Goal: Task Accomplishment & Management: Manage account settings

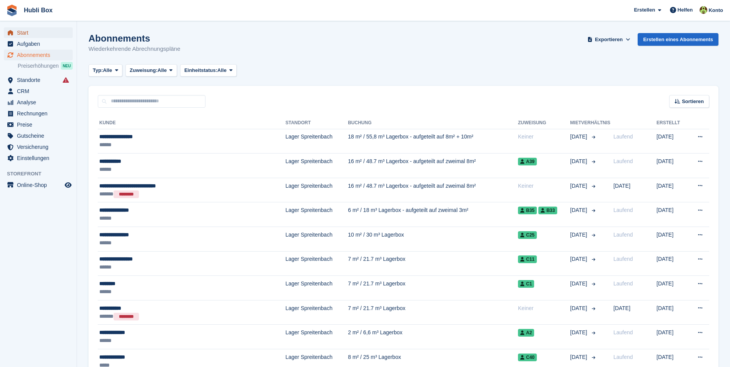
click at [42, 29] on span "Start" at bounding box center [40, 32] width 46 height 11
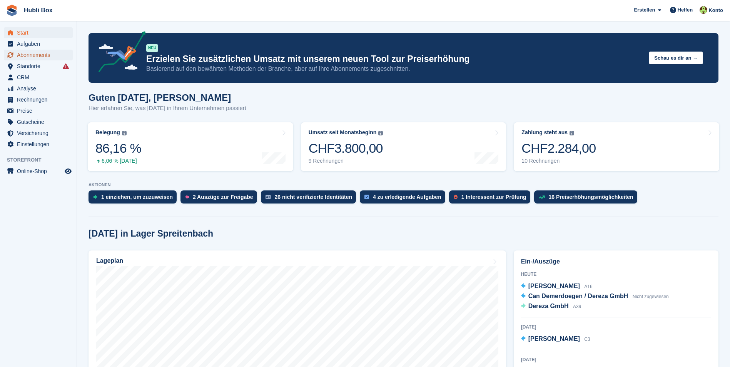
click at [41, 56] on span "Abonnements" at bounding box center [40, 55] width 46 height 11
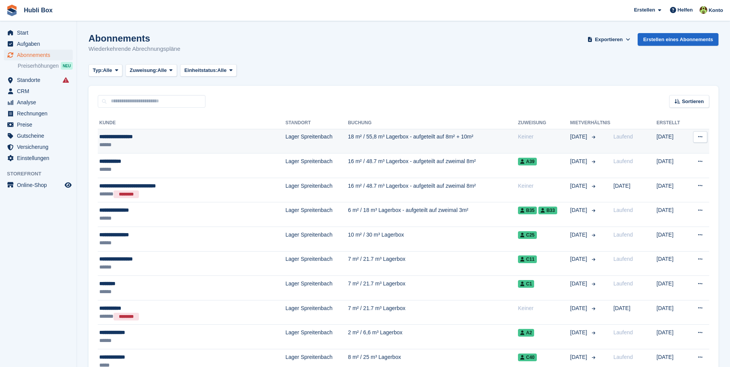
click at [125, 139] on div "**********" at bounding box center [169, 137] width 140 height 8
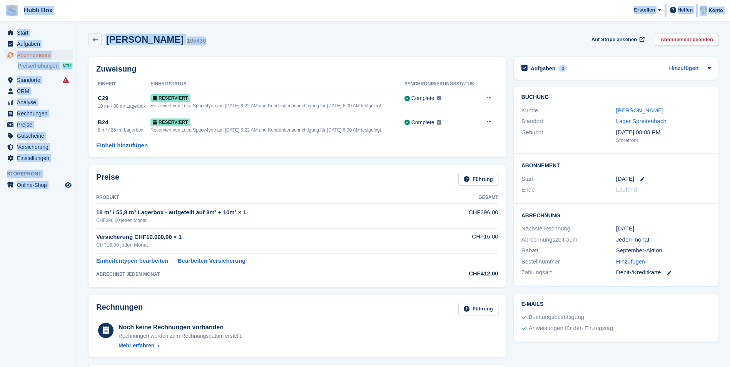
drag, startPoint x: 223, startPoint y: 42, endPoint x: 2, endPoint y: 18, distance: 222.4
click at [2, 18] on div "Hubli Box Erstellen Abonnement Rechnung Kontakt Deal Rabatt Seite Helfen Chat-S…" at bounding box center [365, 343] width 730 height 686
click at [232, 40] on div "Wanner Friederich 105430 Auf Stripe ansehen Abonnement beenden" at bounding box center [403, 39] width 630 height 13
drag, startPoint x: 218, startPoint y: 40, endPoint x: 65, endPoint y: 45, distance: 153.6
click at [65, 45] on div "Start Aufgaben Abonnements Abonnements Abonnements Preiserhöhungen NEU Preiserh…" at bounding box center [365, 343] width 730 height 686
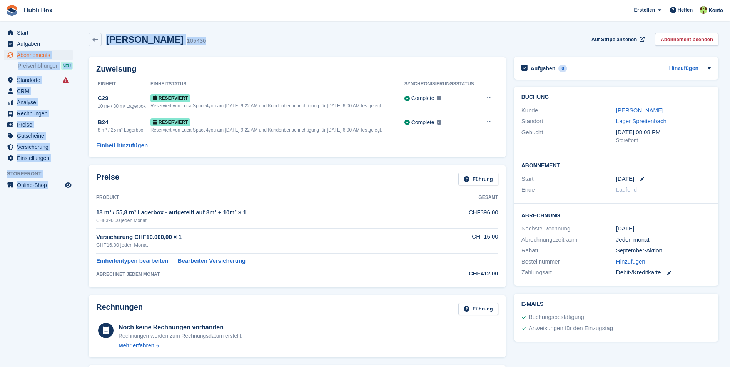
click at [152, 40] on h2 "Wanner Friederich" at bounding box center [144, 39] width 77 height 10
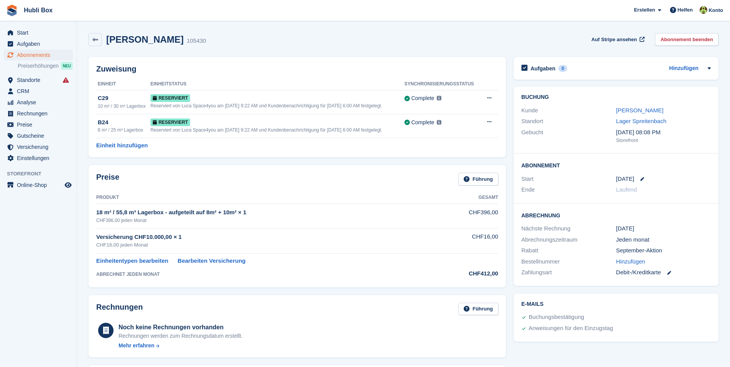
click at [196, 47] on div "Wanner Friederich 105430 Auf Stripe ansehen Abonnement beenden" at bounding box center [403, 41] width 637 height 24
click at [277, 44] on div "Wanner Friederich 105430 Auf Stripe ansehen Abonnement beenden" at bounding box center [403, 39] width 630 height 13
drag, startPoint x: 277, startPoint y: 44, endPoint x: 97, endPoint y: 38, distance: 180.9
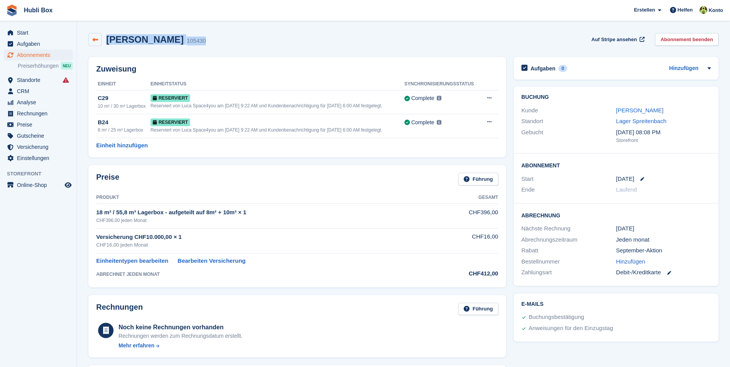
click at [97, 38] on div "Wanner Friederich 105430 Auf Stripe ansehen Abonnement beenden" at bounding box center [403, 39] width 630 height 13
click at [166, 32] on div "Wanner Friederich 105430 Auf Stripe ansehen Abonnement beenden" at bounding box center [403, 41] width 637 height 24
click at [35, 84] on span "Standorte" at bounding box center [40, 80] width 46 height 11
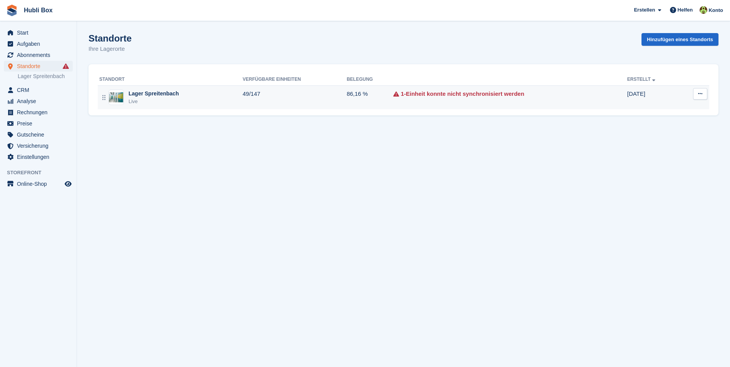
click at [183, 97] on div "Lager Spreitenbach Live" at bounding box center [170, 98] width 143 height 16
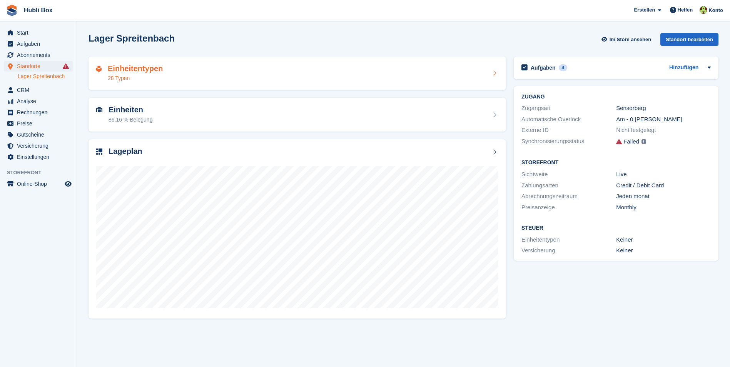
click at [185, 81] on div "Einheitentypen 28 Typen" at bounding box center [297, 73] width 402 height 18
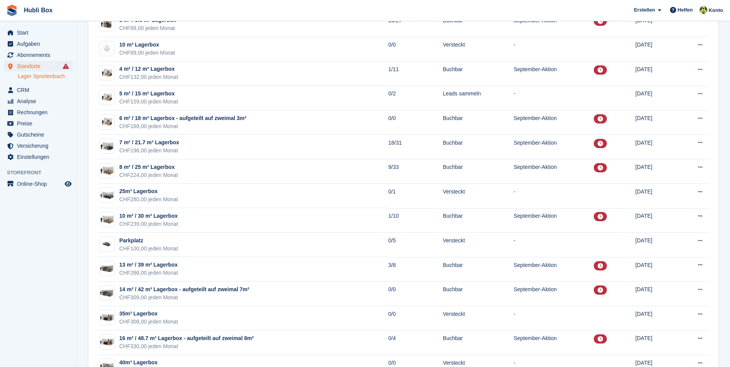
scroll to position [192, 0]
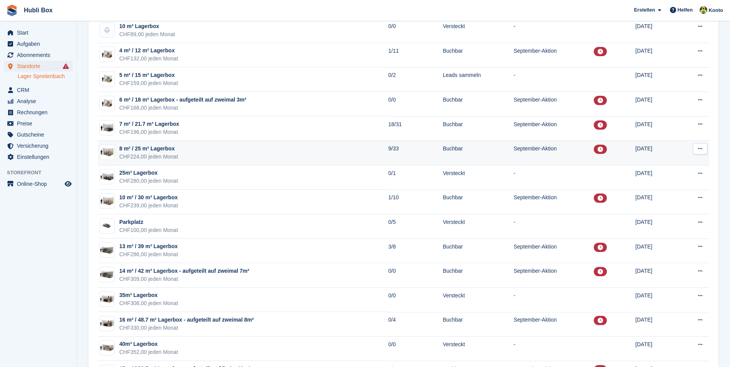
click at [216, 157] on td "8 m² / 25 m³ Lagerbox CHF224,00 jeden Monat" at bounding box center [243, 153] width 290 height 25
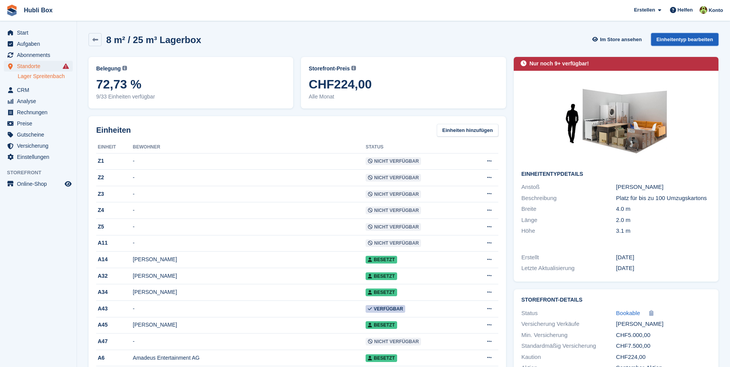
click at [672, 37] on link "Einheitentyp bearbeiten" at bounding box center [684, 39] width 67 height 13
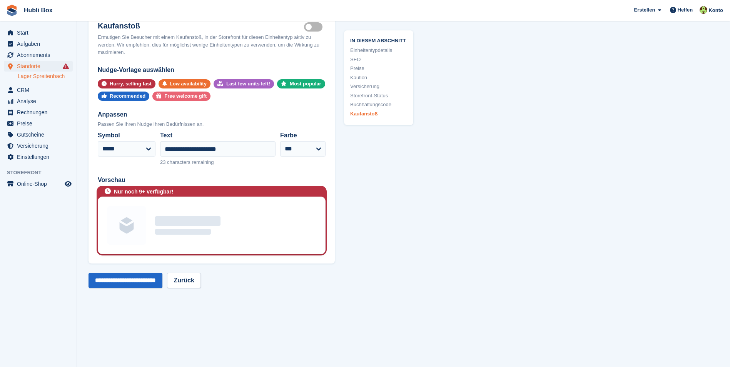
scroll to position [1539, 0]
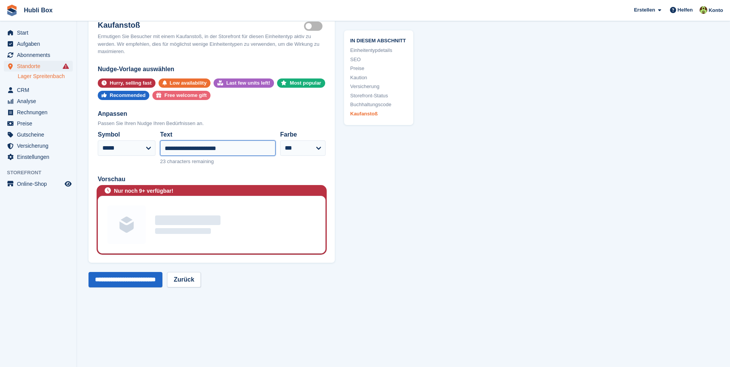
click at [198, 150] on input "**********" at bounding box center [217, 147] width 115 height 15
type input "**********"
click at [138, 284] on input "**********" at bounding box center [125, 279] width 74 height 15
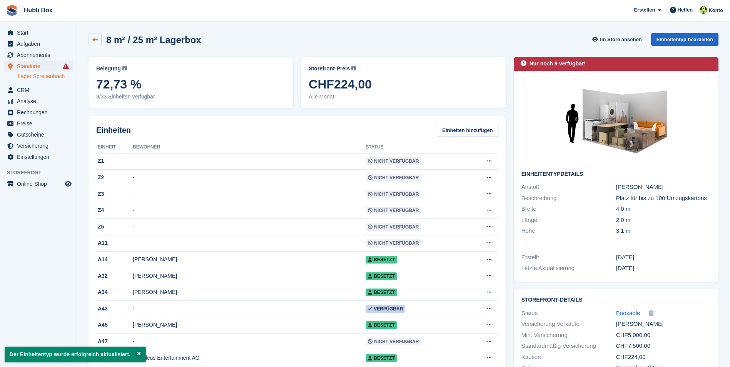
click at [94, 44] on link at bounding box center [94, 39] width 13 height 13
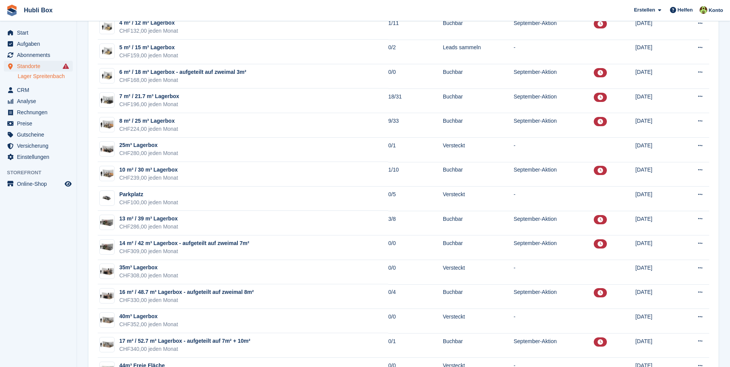
scroll to position [231, 0]
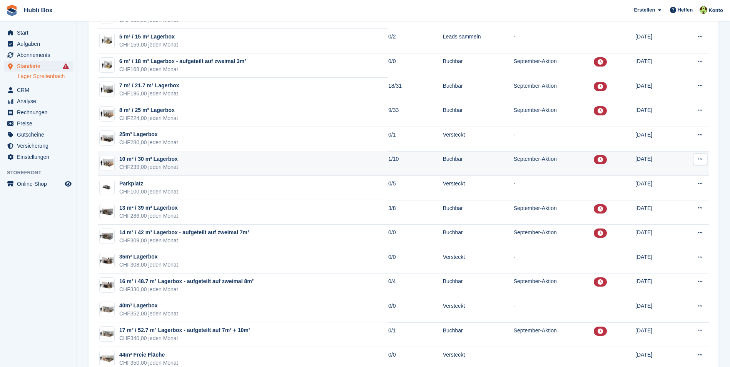
click at [227, 167] on td "10 m² / 30 m³ Lagerbox CHF239,00 jeden Monat" at bounding box center [243, 163] width 290 height 25
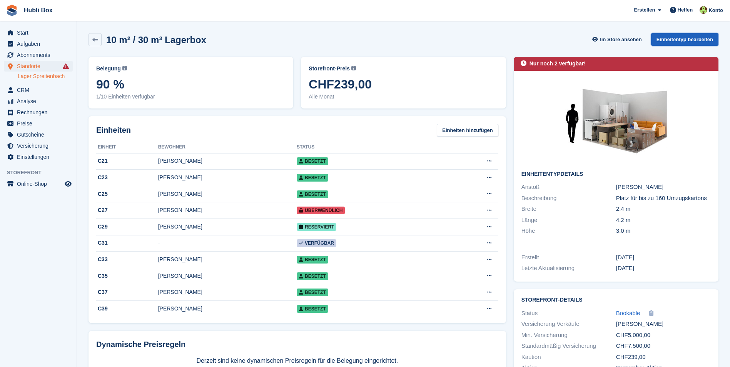
click at [691, 42] on link "Einheitentyp bearbeiten" at bounding box center [684, 39] width 67 height 13
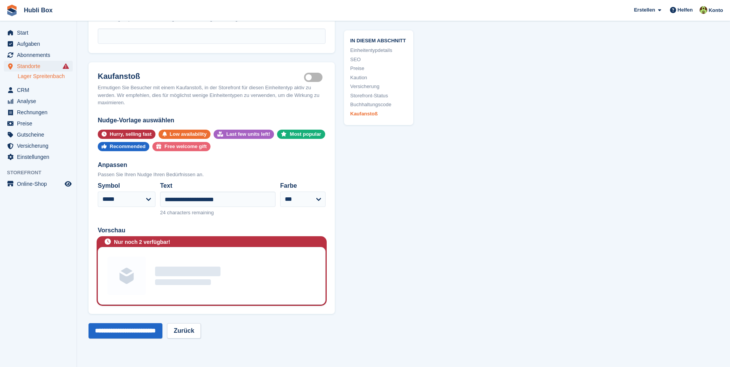
scroll to position [1577, 0]
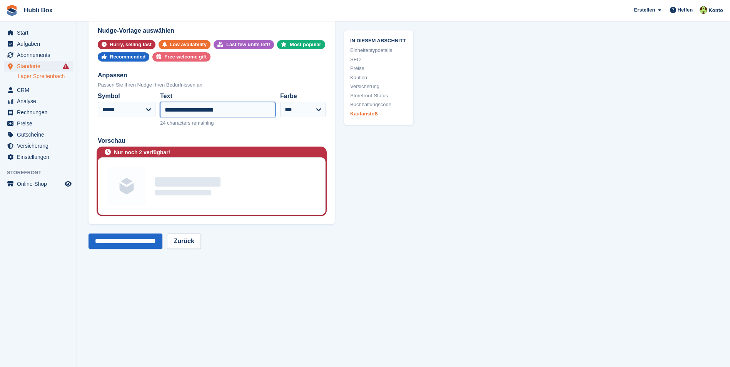
click at [197, 110] on input "**********" at bounding box center [217, 109] width 115 height 15
type input "**********"
click at [136, 245] on input "**********" at bounding box center [125, 240] width 74 height 15
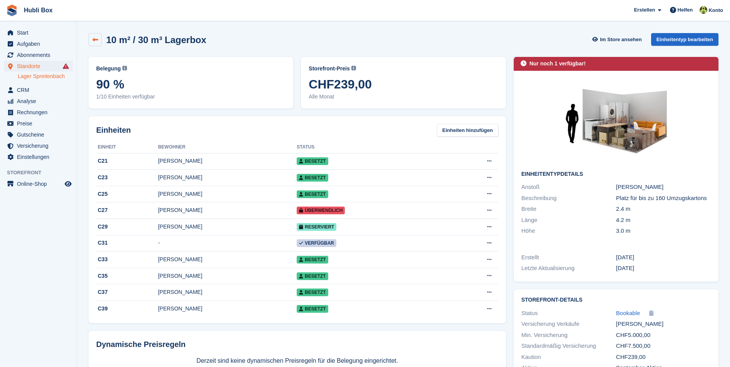
click at [95, 41] on icon at bounding box center [95, 40] width 6 height 6
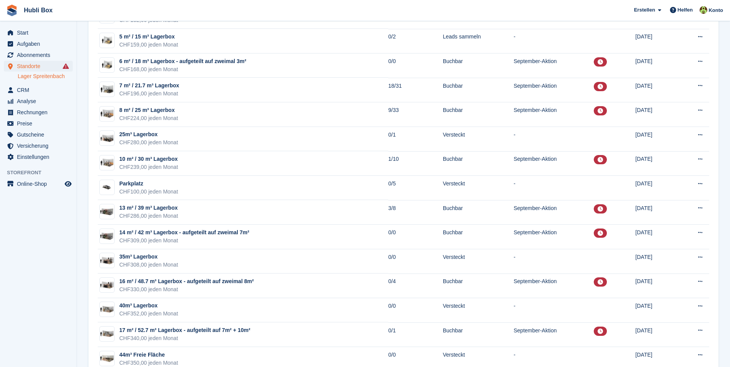
scroll to position [385, 0]
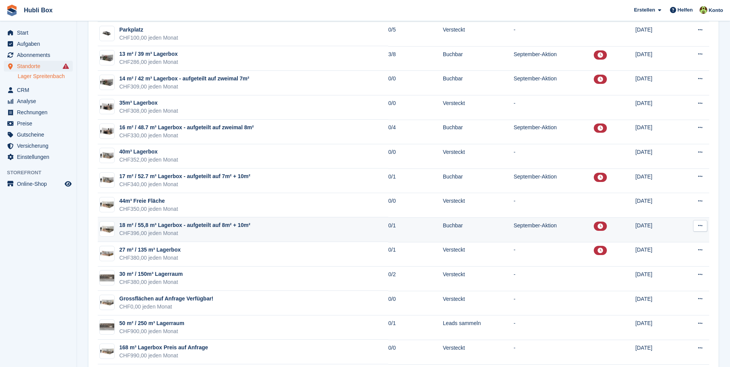
click at [168, 232] on div "CHF396,00 jeden Monat" at bounding box center [184, 233] width 131 height 8
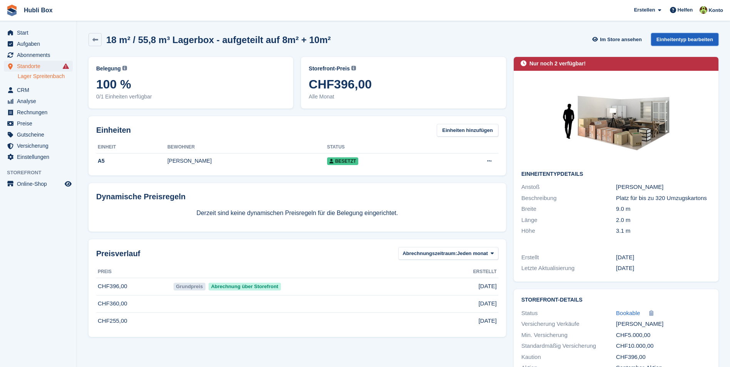
click at [674, 37] on link "Einheitentyp bearbeiten" at bounding box center [684, 39] width 67 height 13
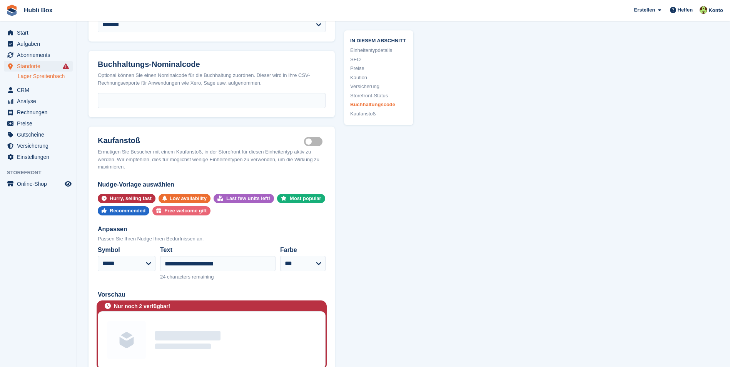
scroll to position [1462, 0]
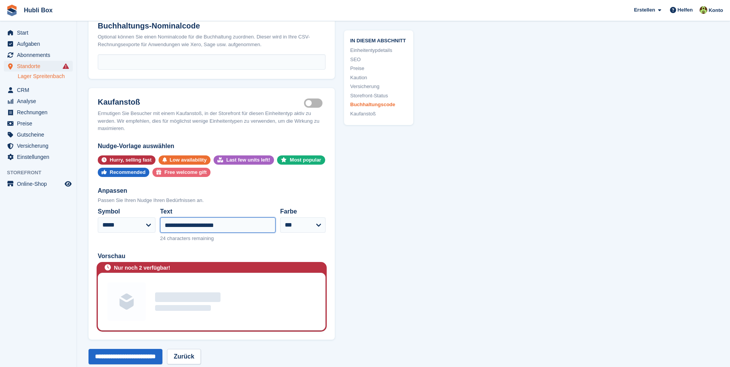
click at [194, 232] on input "**********" at bounding box center [217, 224] width 115 height 15
type input "**********"
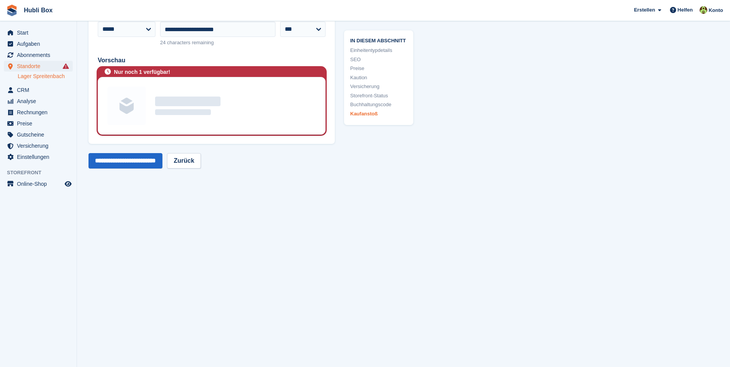
scroll to position [1667, 0]
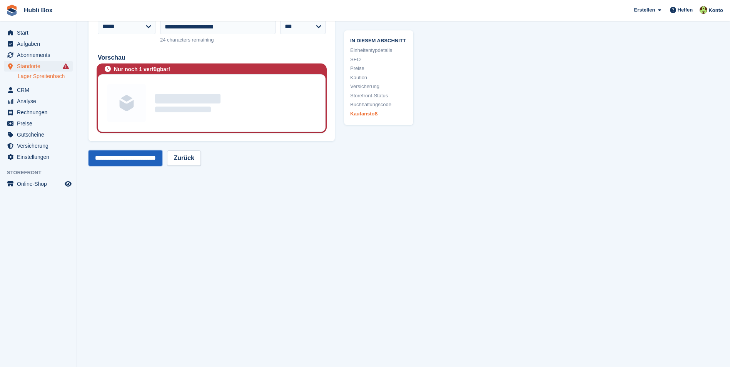
click at [109, 162] on input "**********" at bounding box center [125, 157] width 74 height 15
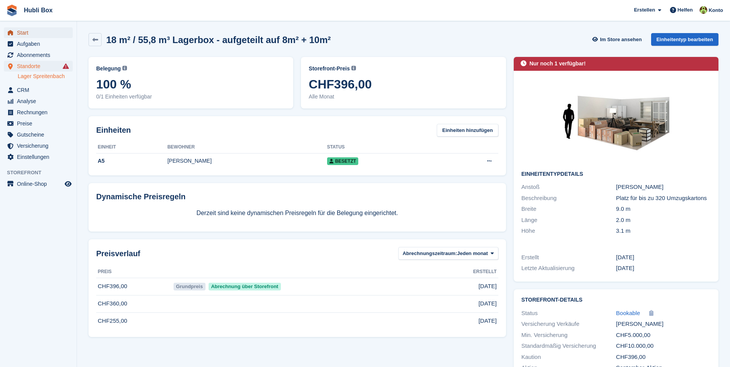
click at [28, 35] on span "Start" at bounding box center [40, 32] width 46 height 11
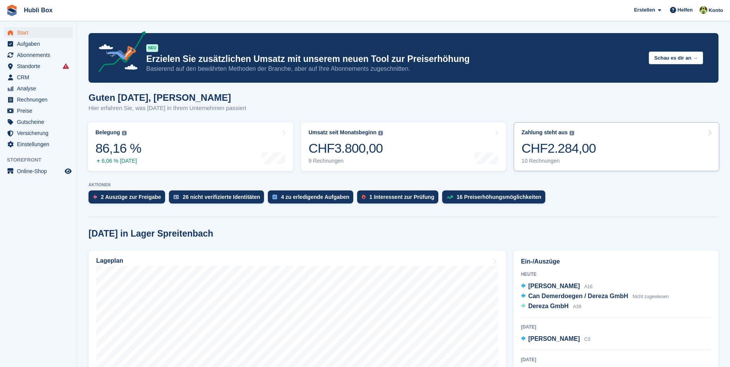
click at [586, 156] on div "CHF2.284,00" at bounding box center [558, 148] width 74 height 16
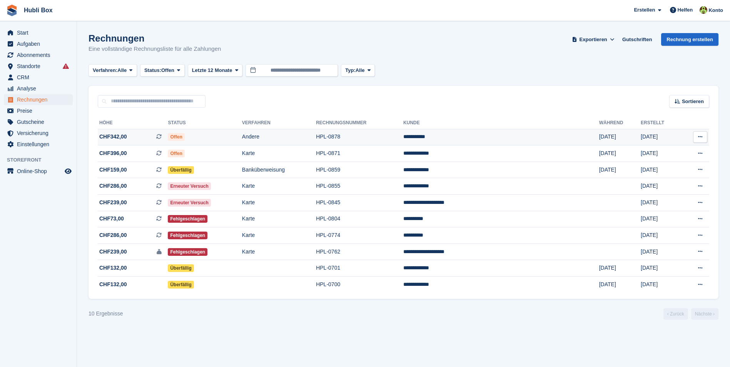
click at [136, 140] on span "CHF342,00 Dies ist eine wiederkehrende Abonnementrechnung." at bounding box center [133, 137] width 70 height 8
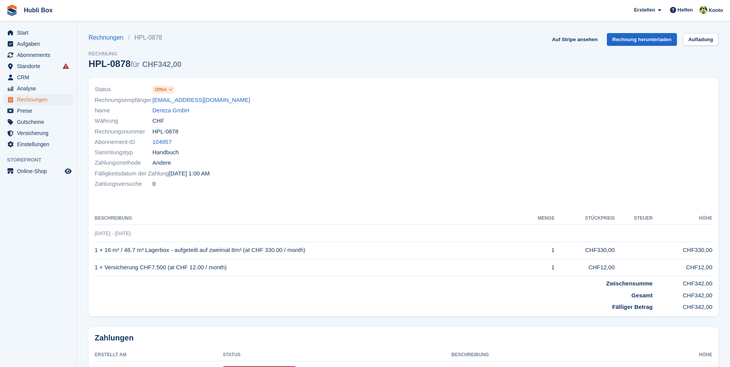
click at [170, 91] on icon at bounding box center [170, 89] width 4 height 5
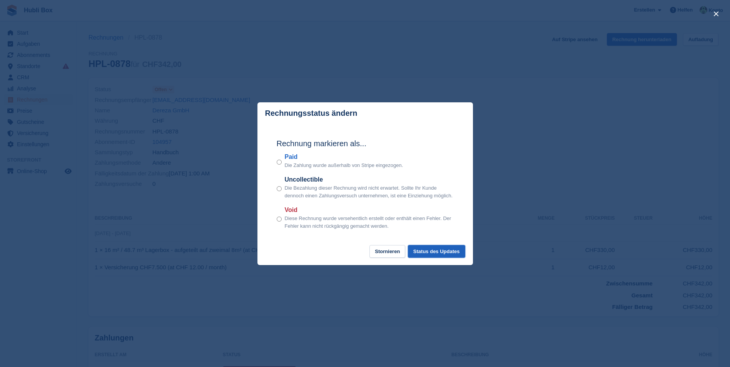
click at [437, 252] on button "Status des Updates" at bounding box center [436, 251] width 57 height 13
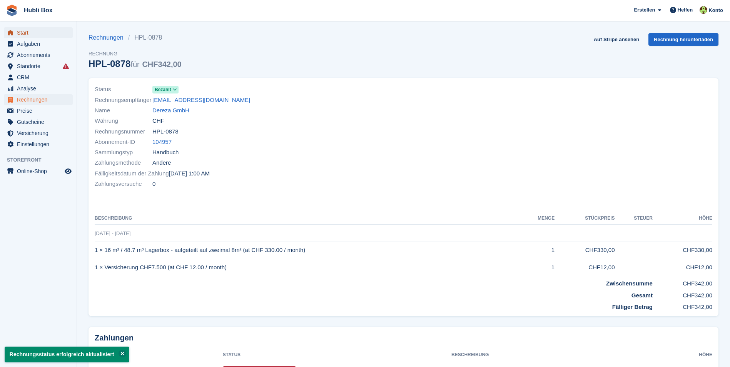
click at [35, 29] on span "Start" at bounding box center [40, 32] width 46 height 11
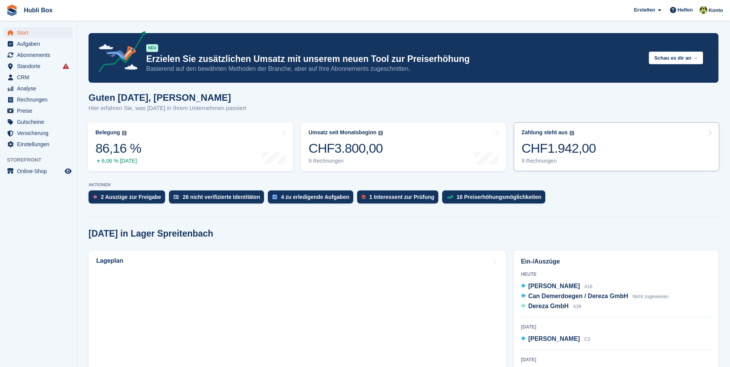
click at [636, 147] on link "Zahlung steht aus Der gesamte ausstehende Saldo aller offenen Rechnungen. CHF1.…" at bounding box center [616, 146] width 205 height 49
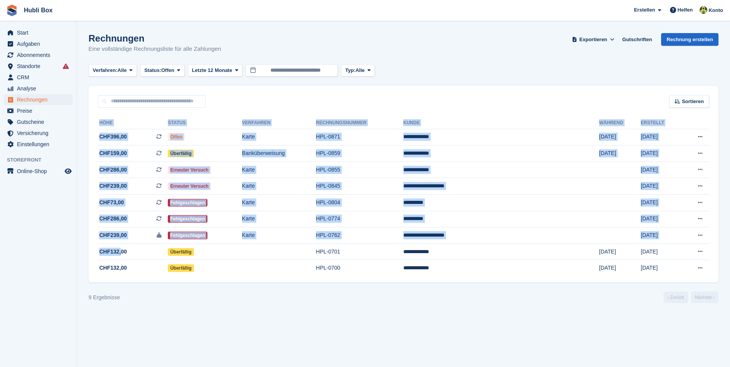
drag, startPoint x: 132, startPoint y: 289, endPoint x: 95, endPoint y: 255, distance: 50.3
click at [95, 255] on turbo-frame "Rechnungen Eine vollständige Rechnungsliste für alle Zahlungen Exportieren Expo…" at bounding box center [403, 168] width 630 height 270
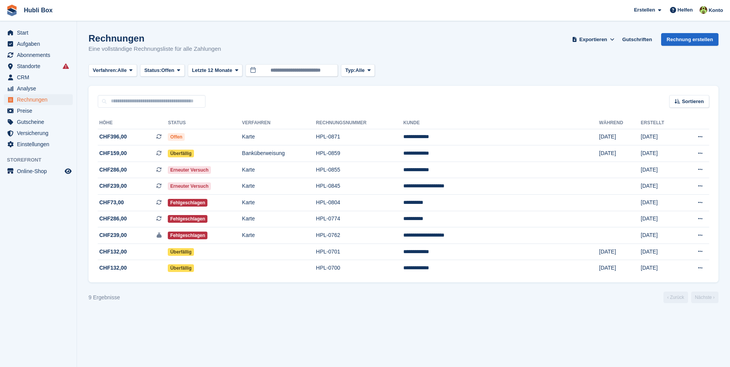
click at [161, 294] on div "9 Ergebnisse ‹ Zurück Nächste ›" at bounding box center [403, 298] width 630 height 12
click at [117, 220] on span "CHF286,00" at bounding box center [113, 219] width 28 height 8
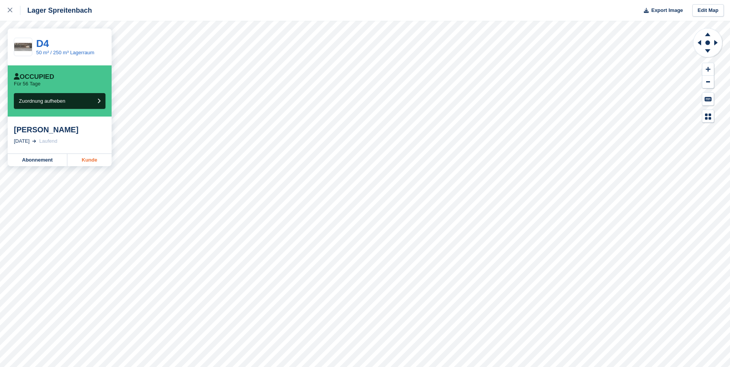
click at [88, 163] on link "Kunde" at bounding box center [89, 160] width 44 height 12
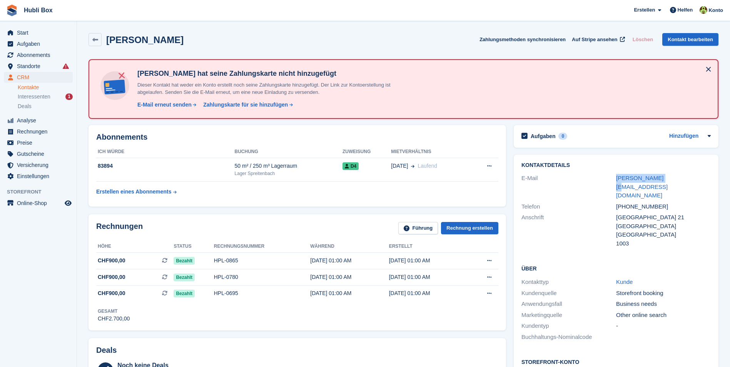
drag, startPoint x: 598, startPoint y: 181, endPoint x: 675, endPoint y: 181, distance: 76.9
click at [675, 181] on div "E-Mail elena@bewtr.com" at bounding box center [615, 187] width 189 height 28
click at [675, 181] on div "elena@bewtr.com" at bounding box center [663, 187] width 95 height 26
drag, startPoint x: 187, startPoint y: 41, endPoint x: 8, endPoint y: 34, distance: 179.4
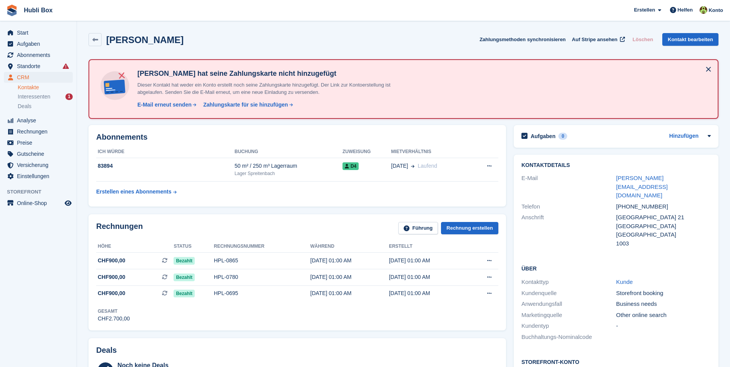
drag, startPoint x: 198, startPoint y: 43, endPoint x: -2, endPoint y: 15, distance: 201.7
click at [0, 15] on html "Hubli Box Erstellen Abonnement Rechnung Kontakt Deal Rabatt Seite Helfen Chat-S…" at bounding box center [365, 183] width 730 height 367
click at [688, 44] on link "Kontakt bearbeiten" at bounding box center [690, 39] width 56 height 13
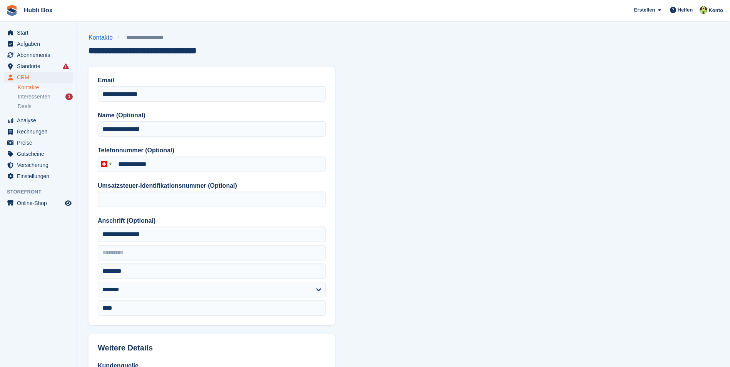
type input "**********"
click at [190, 94] on input "**********" at bounding box center [212, 93] width 228 height 15
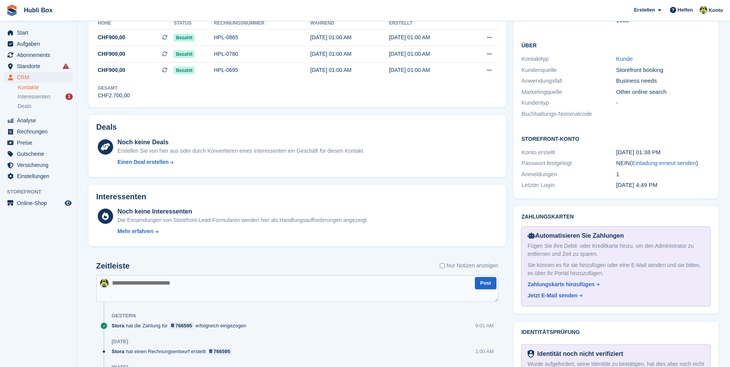
scroll to position [385, 0]
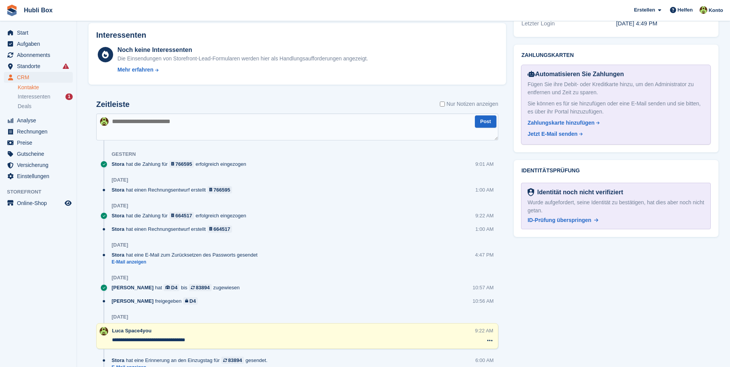
click at [152, 133] on textarea at bounding box center [297, 126] width 402 height 27
paste textarea "**********"
type textarea "**********"
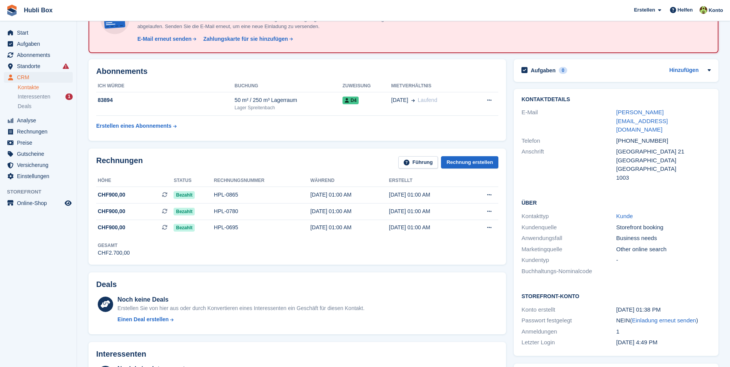
scroll to position [0, 0]
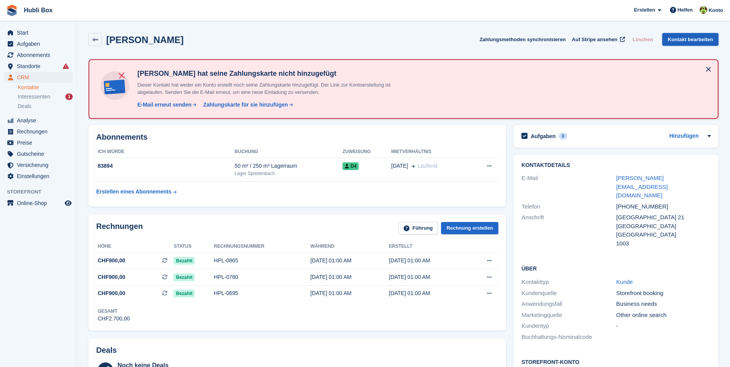
click at [687, 43] on link "Kontakt bearbeiten" at bounding box center [690, 39] width 56 height 13
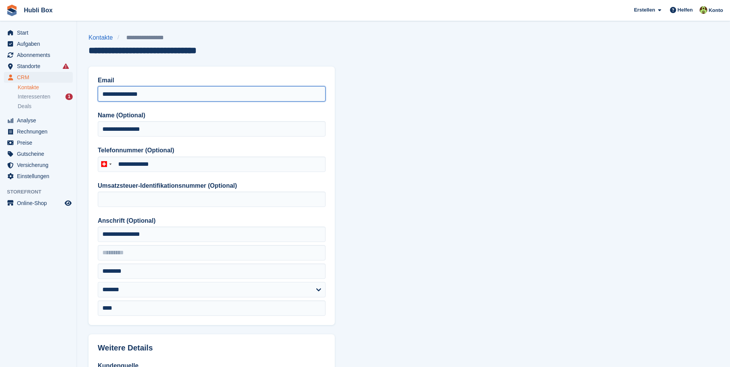
click at [170, 96] on input "**********" at bounding box center [212, 93] width 228 height 15
type input "**********"
click at [522, 204] on section "**********" at bounding box center [403, 327] width 653 height 655
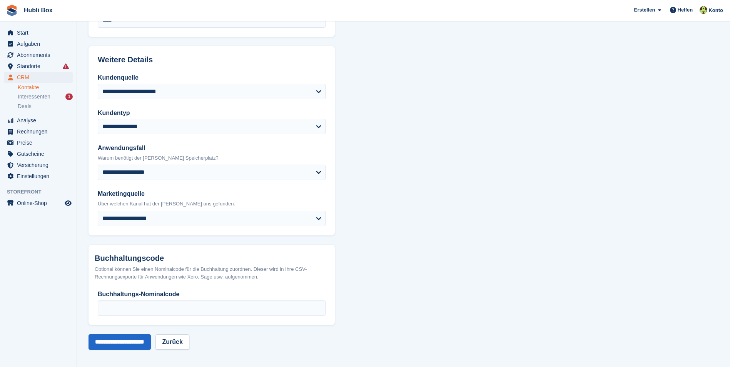
scroll to position [289, 0]
click at [122, 342] on input "**********" at bounding box center [119, 341] width 62 height 15
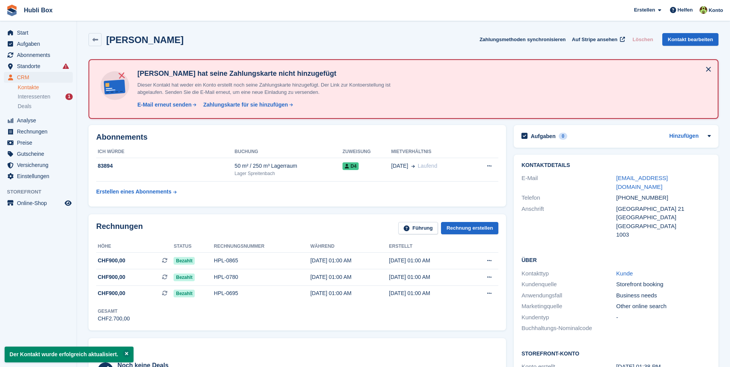
click at [192, 43] on div "[PERSON_NAME] Zahlungsmethoden synchronisieren Auf Stripe ansehen Löschen Konta…" at bounding box center [403, 39] width 630 height 13
click at [191, 43] on div "Elena Stavrositu Zahlungsmethoden synchronisieren Auf Stripe ansehen Löschen Ko…" at bounding box center [403, 39] width 630 height 13
click at [190, 17] on span "Hubli Box Erstellen Abonnement Rechnung Kontakt Deal Rabatt Seite Helfen Chat-S…" at bounding box center [365, 10] width 730 height 21
drag, startPoint x: 177, startPoint y: 45, endPoint x: 12, endPoint y: 13, distance: 167.7
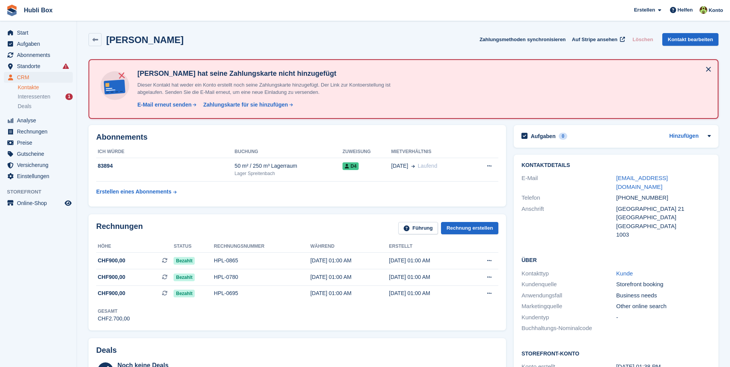
click at [224, 33] on div "Elena Stavrositu Zahlungsmethoden synchronisieren Auf Stripe ansehen Löschen Ko…" at bounding box center [403, 39] width 630 height 13
click at [190, 33] on div "Elena Stavrositu Zahlungsmethoden synchronisieren Auf Stripe ansehen Löschen Ko…" at bounding box center [403, 41] width 637 height 24
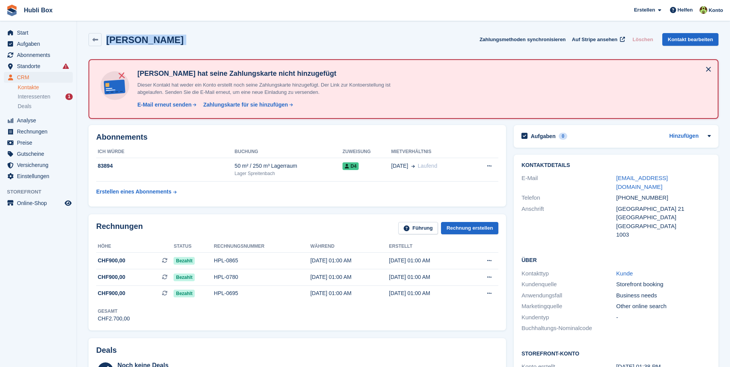
click at [190, 33] on div "Elena Stavrositu Zahlungsmethoden synchronisieren Auf Stripe ansehen Löschen Ko…" at bounding box center [403, 41] width 637 height 24
click at [187, 41] on div "Elena Stavrositu Zahlungsmethoden synchronisieren Auf Stripe ansehen Löschen Ko…" at bounding box center [403, 39] width 630 height 13
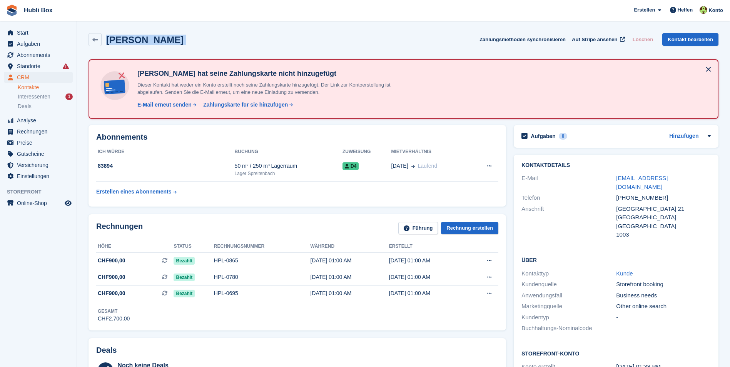
click at [187, 41] on div "Elena Stavrositu Zahlungsmethoden synchronisieren Auf Stripe ansehen Löschen Ko…" at bounding box center [403, 39] width 630 height 13
click at [594, 43] on link "Auf Stripe ansehen" at bounding box center [598, 39] width 58 height 13
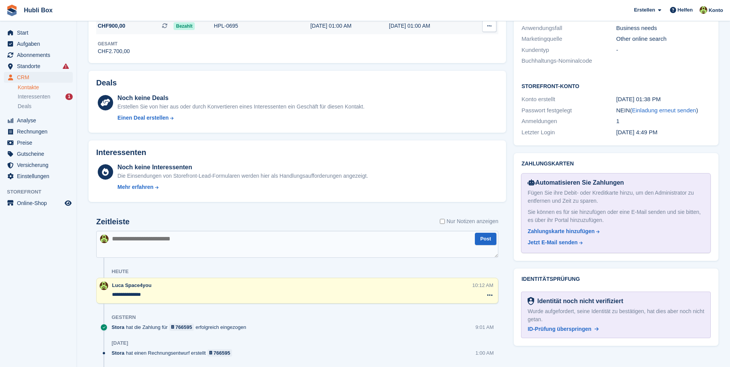
scroll to position [385, 0]
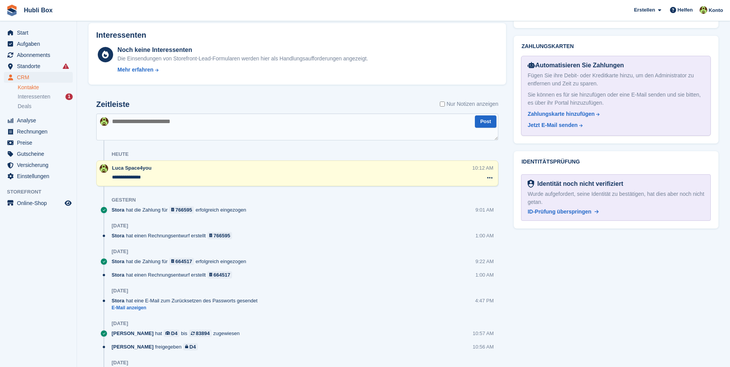
click at [177, 177] on textarea "**********" at bounding box center [292, 177] width 360 height 8
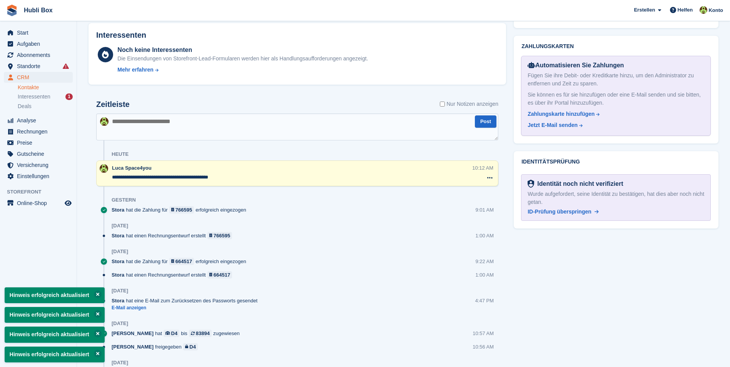
type textarea "**********"
click at [579, 274] on div "Aufgaben 0 Hinzufügen Keine Aufgaben im Zusammenhang mit Elena Stavrositu Konta…" at bounding box center [616, 156] width 212 height 841
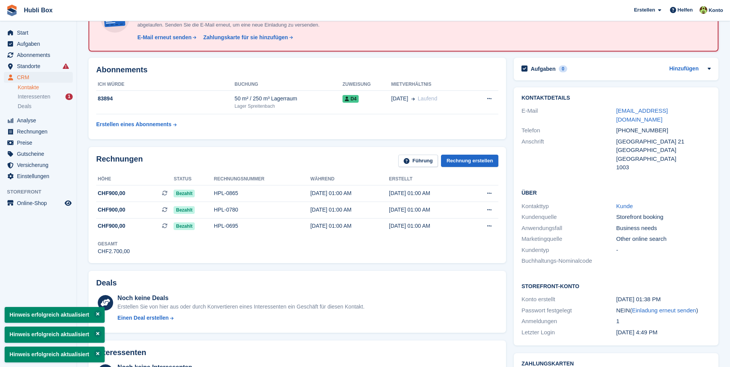
scroll to position [0, 0]
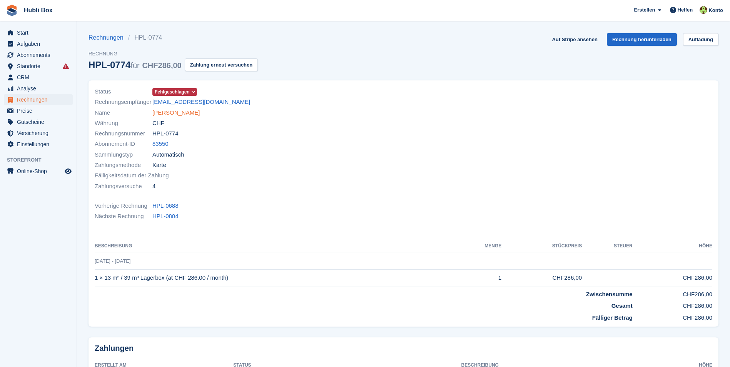
click at [153, 113] on link "[PERSON_NAME]" at bounding box center [175, 112] width 47 height 9
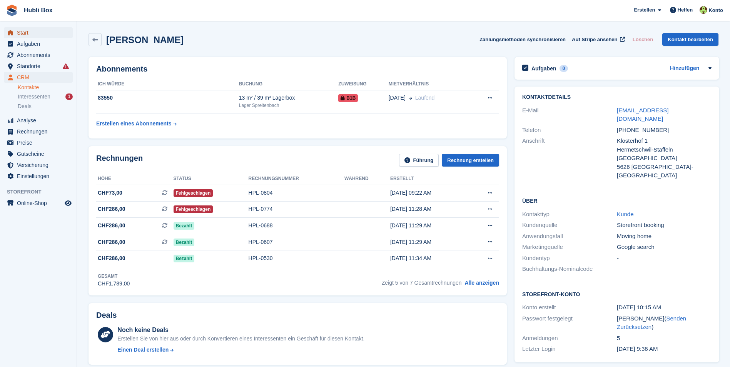
click at [47, 34] on span "Start" at bounding box center [40, 32] width 46 height 11
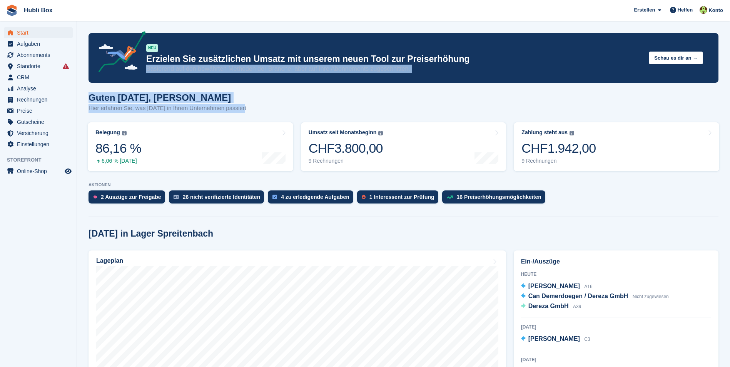
drag, startPoint x: 244, startPoint y: 108, endPoint x: 90, endPoint y: 82, distance: 156.1
click at [228, 103] on h1 "Guten Morgen, Luca" at bounding box center [167, 97] width 158 height 10
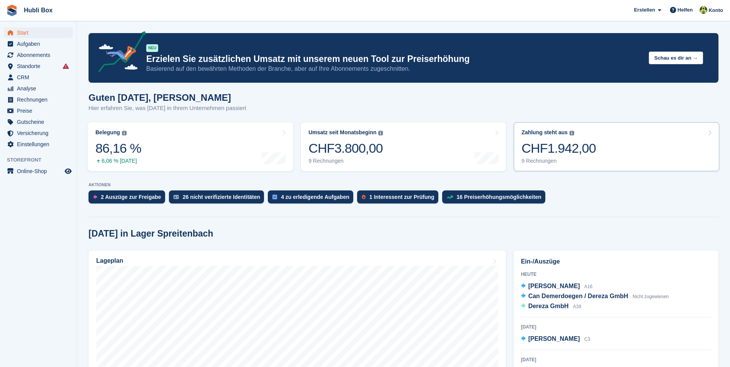
click at [664, 152] on link "Zahlung steht aus Der gesamte ausstehende Saldo aller offenen Rechnungen. CHF1.…" at bounding box center [616, 146] width 205 height 49
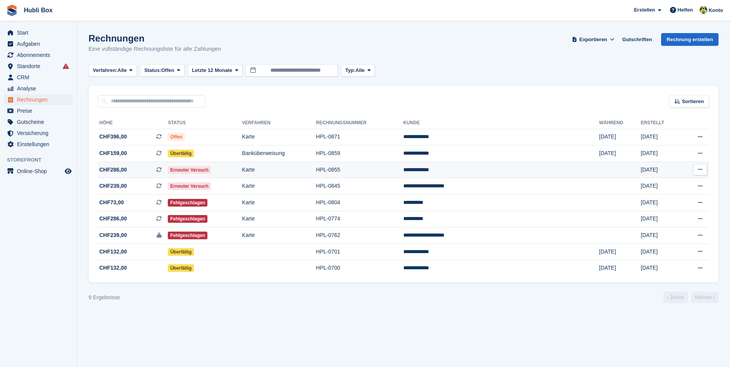
click at [238, 172] on td "Erneuter Versuch" at bounding box center [205, 170] width 74 height 17
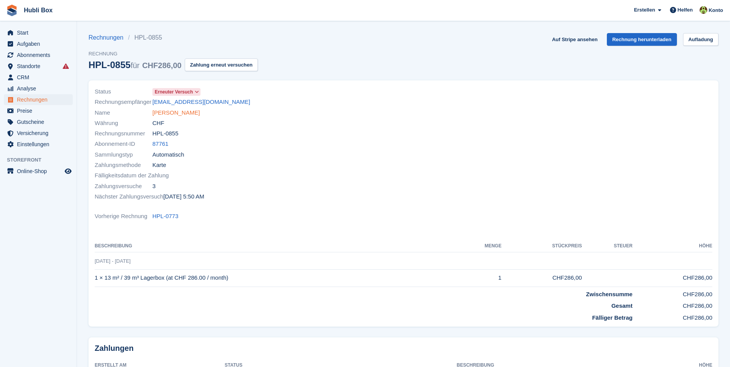
click at [173, 116] on link "Jasmina Pidro" at bounding box center [175, 112] width 47 height 9
click at [580, 38] on link "Auf Stripe ansehen" at bounding box center [575, 39] width 52 height 13
click at [179, 110] on link "Jasmina Pidro" at bounding box center [175, 112] width 47 height 9
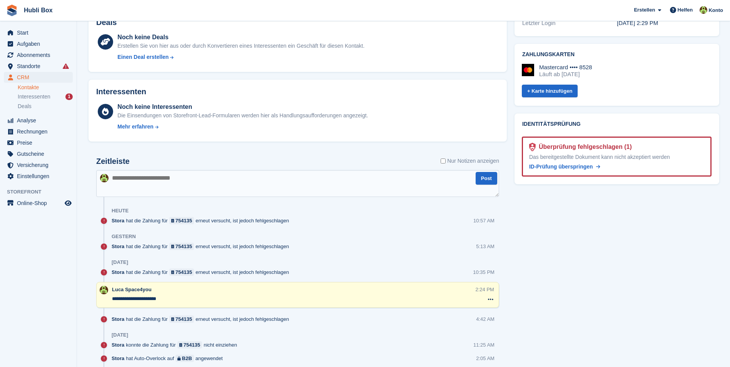
scroll to position [385, 0]
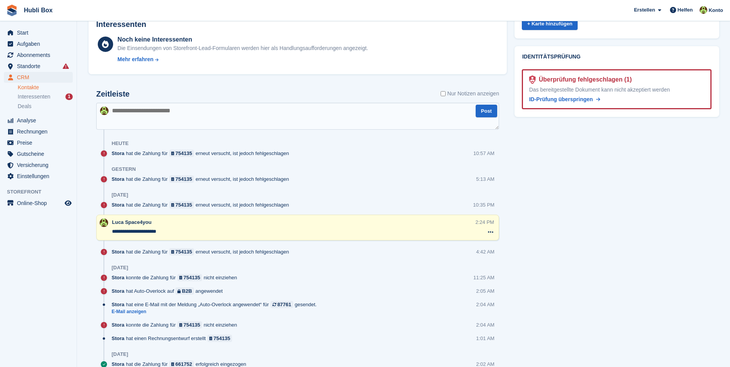
click at [180, 121] on textarea at bounding box center [297, 116] width 403 height 27
type textarea "**********"
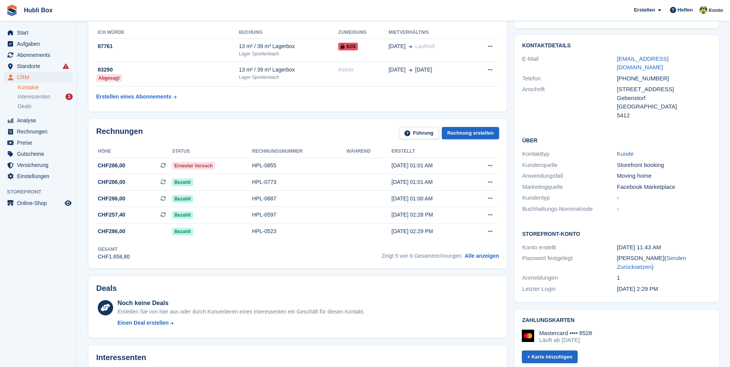
scroll to position [38, 0]
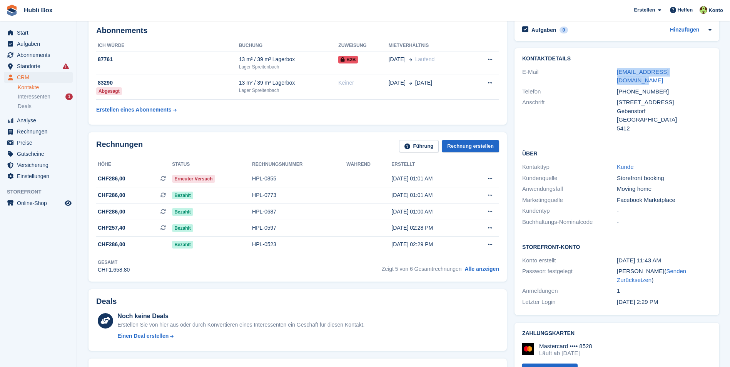
drag, startPoint x: 614, startPoint y: 75, endPoint x: 686, endPoint y: 73, distance: 72.7
click at [686, 73] on div "E-Mail jasmina.pidro@hotmail.ch" at bounding box center [616, 77] width 189 height 20
copy div "jasmina.pidro@hotmail.ch"
click at [62, 268] on aside "Start Aufgaben Abonnements Abonnements Abonnements Preiserhöhungen NEU Preiserh…" at bounding box center [38, 185] width 77 height 329
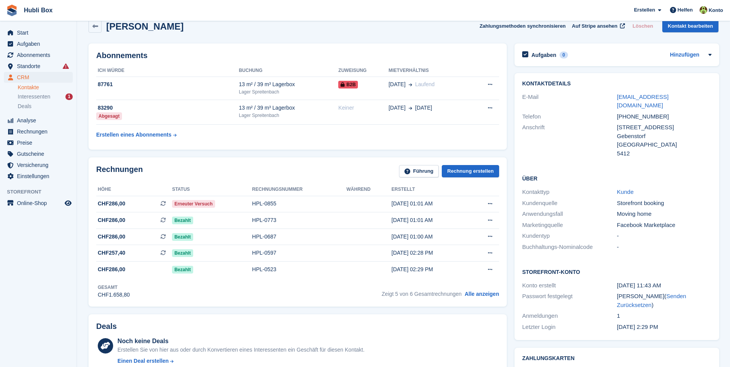
scroll to position [0, 0]
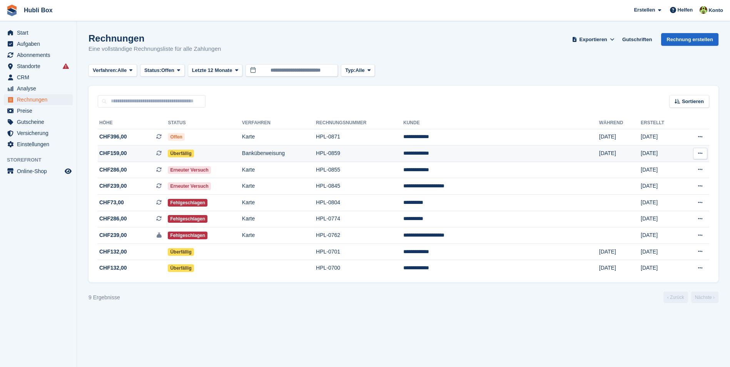
click at [134, 157] on td "CHF159,00 Dies ist eine wiederkehrende Abonnementrechnung." at bounding box center [133, 153] width 70 height 17
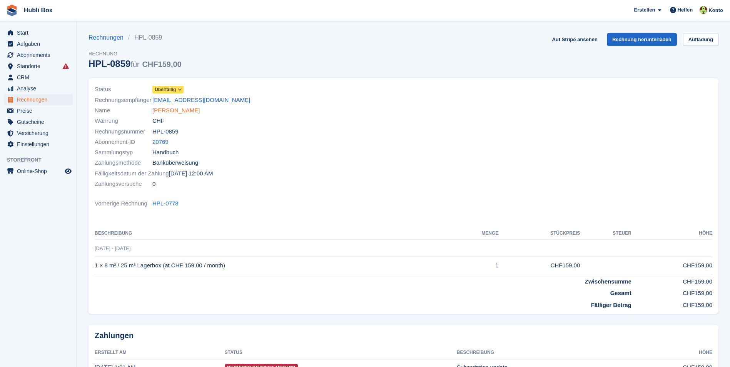
click at [163, 109] on link "[PERSON_NAME]" at bounding box center [175, 110] width 47 height 9
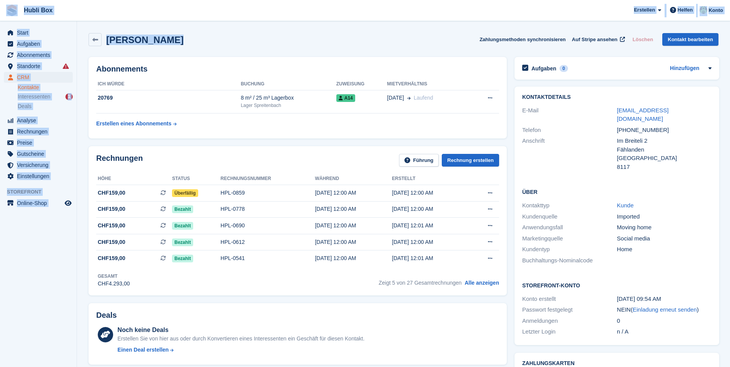
drag, startPoint x: 175, startPoint y: 36, endPoint x: 2, endPoint y: 6, distance: 175.4
click at [255, 50] on div "Ludmila Braga Zahlungsmethoden synchronisieren Auf Stripe ansehen Löschen Konta…" at bounding box center [403, 41] width 637 height 24
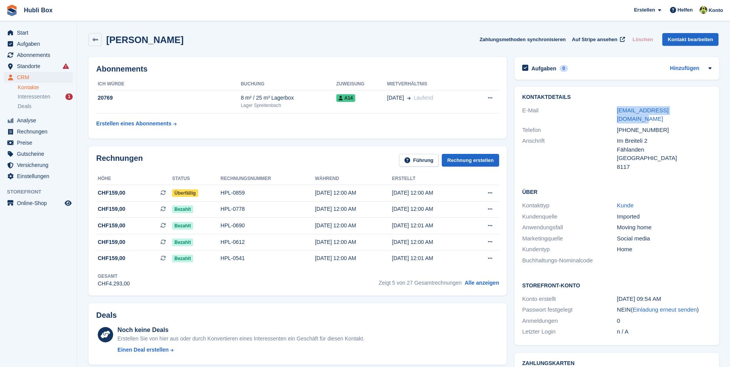
drag, startPoint x: 605, startPoint y: 112, endPoint x: 695, endPoint y: 113, distance: 89.6
click at [695, 113] on div "E-Mail ludmilabraga00@gmail.com" at bounding box center [616, 115] width 189 height 20
copy div "[EMAIL_ADDRESS][DOMAIN_NAME]"
click at [687, 163] on div "8117" at bounding box center [664, 167] width 95 height 9
click at [126, 195] on span "CHF159,00 Dies ist eine wiederkehrende Abonnementrechnung." at bounding box center [134, 193] width 76 height 8
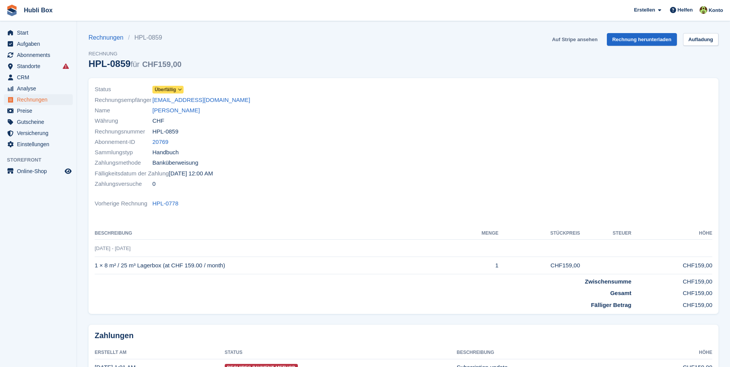
click at [564, 41] on link "Auf Stripe ansehen" at bounding box center [575, 39] width 52 height 13
click at [50, 307] on aside "Start Aufgaben Abonnements Abonnements Abonnements Preiserhöhungen NEU Preiserh…" at bounding box center [38, 185] width 77 height 329
click at [51, 76] on span "CRM" at bounding box center [40, 77] width 46 height 11
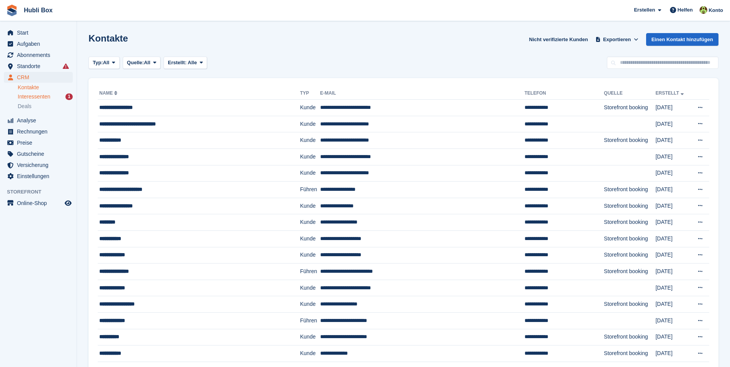
click at [55, 93] on div "Interessenten 1" at bounding box center [45, 96] width 55 height 7
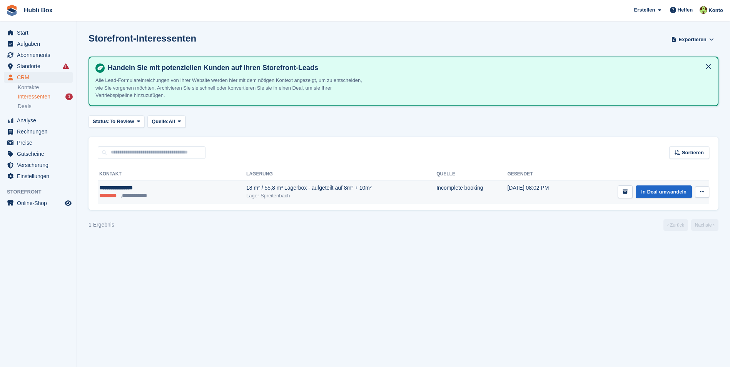
click at [705, 196] on button at bounding box center [702, 192] width 14 height 12
click at [672, 237] on p "Interessenten löschen" at bounding box center [672, 233] width 67 height 10
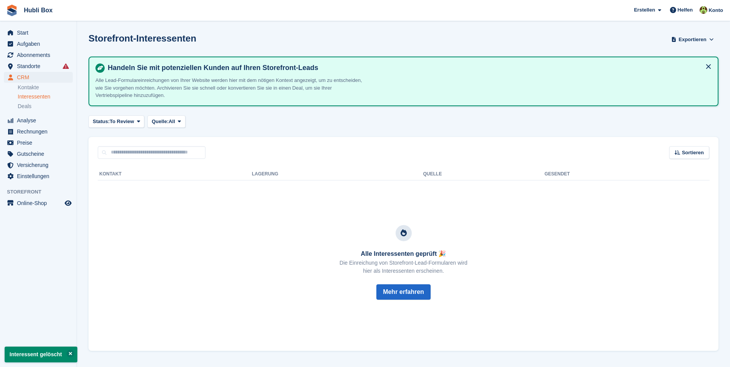
click at [192, 40] on div "Storefront-Interessenten Exportieren Exportieren Interessenten Exportieren Sie …" at bounding box center [403, 44] width 630 height 22
click at [32, 34] on span "Start" at bounding box center [40, 32] width 46 height 11
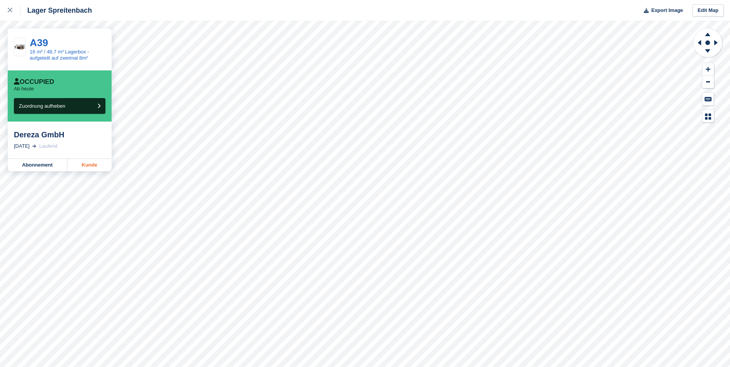
click at [88, 167] on link "Kunde" at bounding box center [89, 165] width 44 height 12
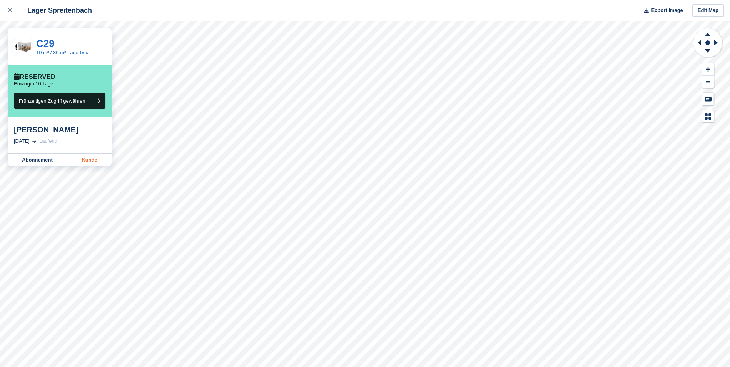
click at [100, 162] on link "Kunde" at bounding box center [89, 160] width 44 height 12
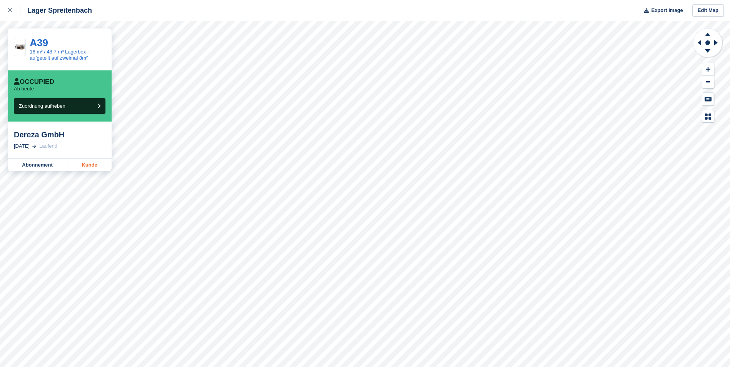
click at [94, 166] on link "Kunde" at bounding box center [89, 165] width 44 height 12
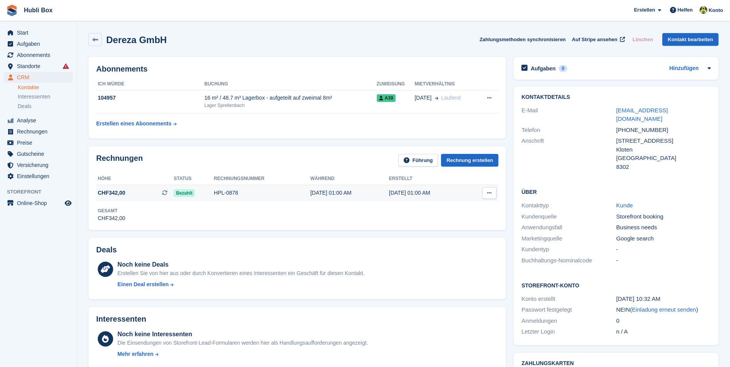
click at [118, 199] on td "CHF342,00 Dies ist eine wiederkehrende Abonnementrechnung." at bounding box center [134, 193] width 77 height 16
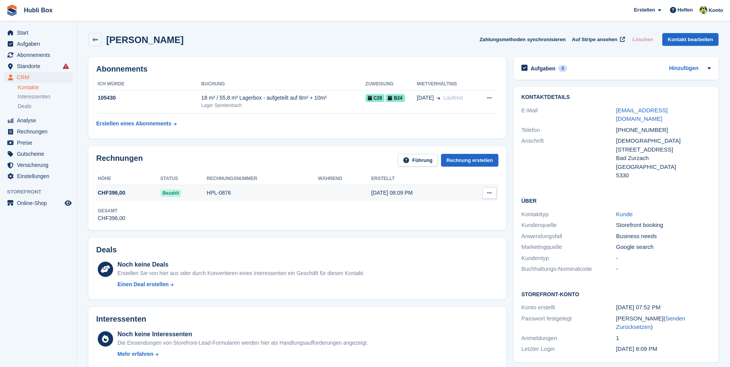
click at [240, 190] on div "HPL-0876" at bounding box center [262, 193] width 111 height 8
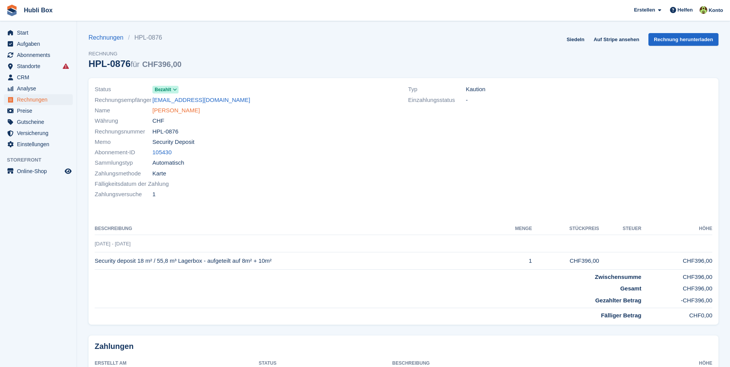
click at [167, 113] on link "[PERSON_NAME]" at bounding box center [175, 110] width 47 height 9
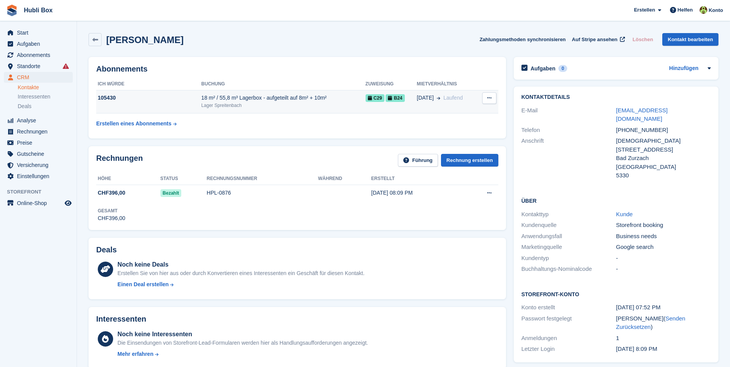
click at [254, 97] on div "18 m² / 55,8 m³ Lagerbox - aufgeteilt auf 8m² + 10m²" at bounding box center [283, 98] width 164 height 8
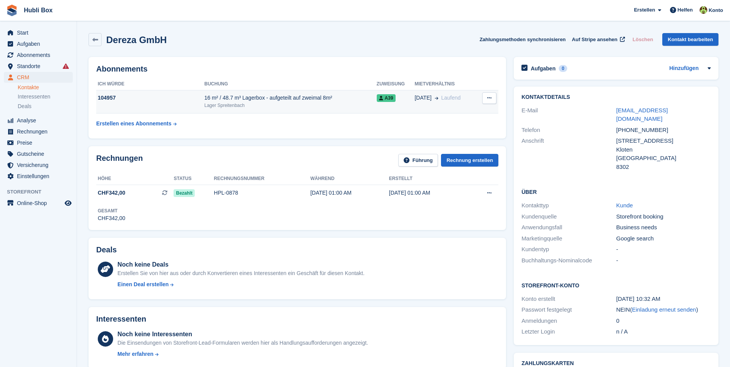
click at [271, 105] on div "Lager Spreitenbach" at bounding box center [290, 105] width 172 height 7
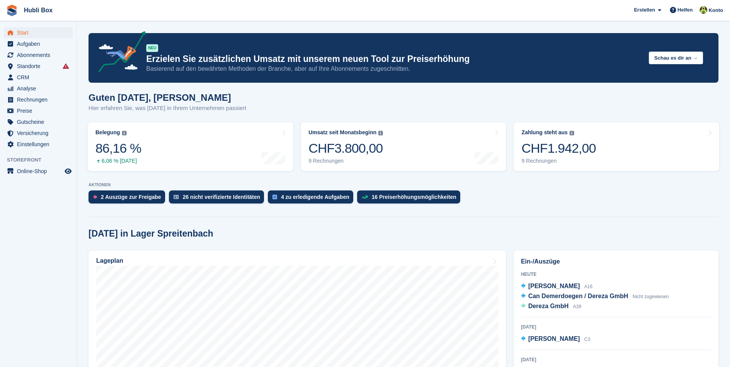
click at [252, 108] on div "Guten Morgen, Luca Hier erfahren Sie, was heute in Ihrem Unternehmen passiert" at bounding box center [403, 107] width 630 height 30
click at [48, 55] on span "Abonnements" at bounding box center [40, 55] width 46 height 11
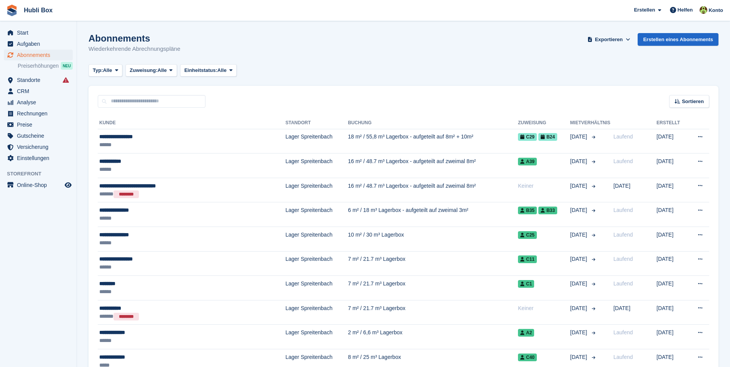
drag, startPoint x: 188, startPoint y: 48, endPoint x: 0, endPoint y: 28, distance: 189.5
click at [0, 28] on html "Hubli Box Erstellen Abonnement Rechnung Kontakt Deal Rabatt Seite Helfen Chat-S…" at bounding box center [365, 183] width 730 height 367
drag, startPoint x: 0, startPoint y: 28, endPoint x: 0, endPoint y: 18, distance: 10.0
click at [0, 24] on html "Hubli Box Erstellen Abonnement Rechnung Kontakt Deal Rabatt Seite Helfen Chat-S…" at bounding box center [365, 183] width 730 height 367
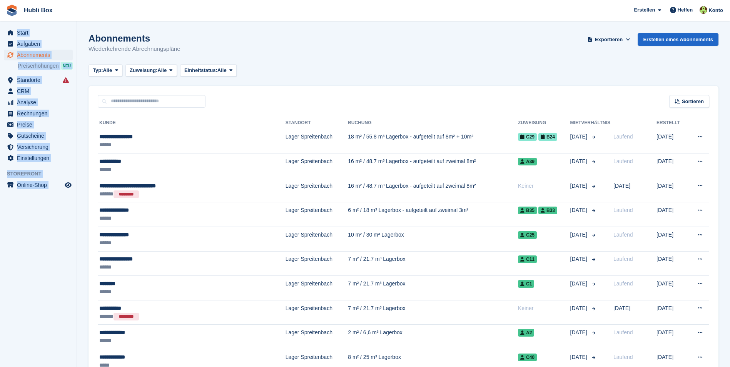
drag, startPoint x: 0, startPoint y: 18, endPoint x: 212, endPoint y: 49, distance: 214.5
click at [212, 49] on div "Abonnements Wiederkehrende Abrechnungspläne Exportieren Exportieren Abonnements…" at bounding box center [403, 48] width 630 height 30
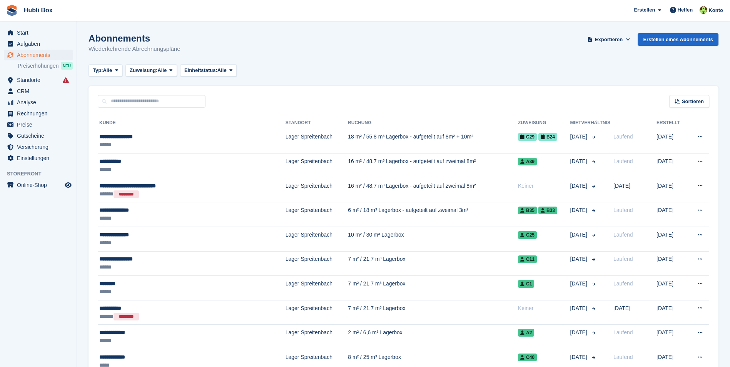
drag, startPoint x: 196, startPoint y: 51, endPoint x: 5, endPoint y: 14, distance: 194.8
click at [254, 41] on div "Abonnements Wiederkehrende Abrechnungspläne Exportieren Exportieren Abonnements…" at bounding box center [403, 48] width 630 height 30
drag, startPoint x: 158, startPoint y: 46, endPoint x: 2, endPoint y: 10, distance: 159.6
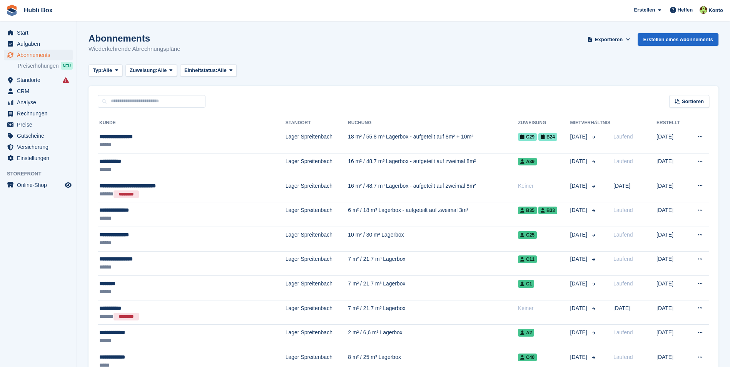
drag, startPoint x: 190, startPoint y: 53, endPoint x: 3, endPoint y: 18, distance: 190.2
click at [129, 7] on span "Hubli Box Erstellen Abonnement Rechnung Kontakt Deal Rabatt Seite Helfen Chat-S…" at bounding box center [365, 10] width 730 height 21
click at [35, 57] on span "Abonnements" at bounding box center [40, 55] width 46 height 11
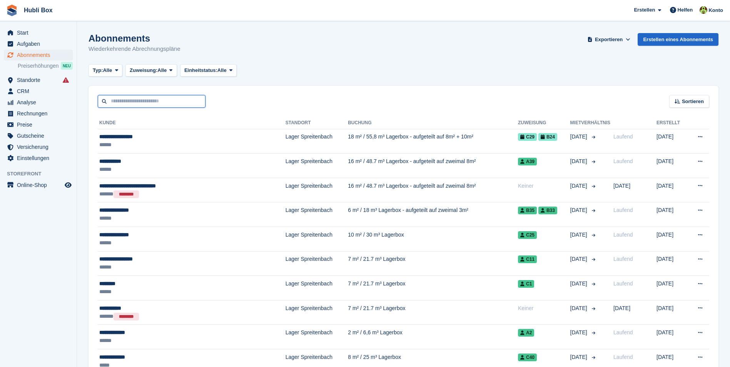
click at [130, 101] on input "text" at bounding box center [152, 101] width 108 height 13
type input "*****"
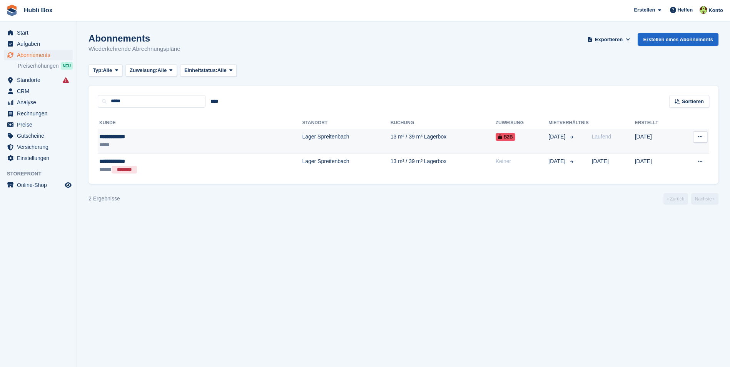
click at [118, 138] on div "**********" at bounding box center [152, 137] width 107 height 8
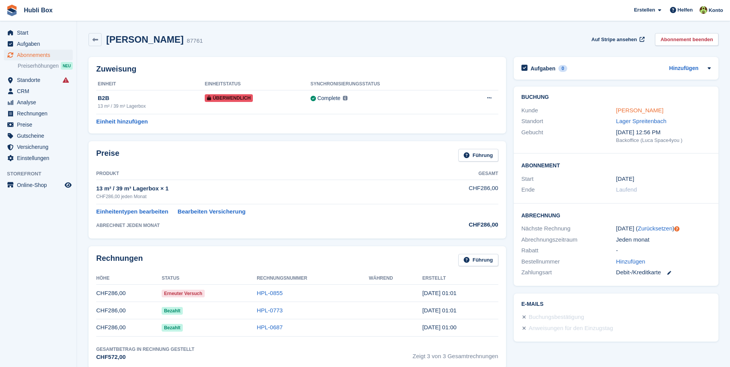
click at [637, 107] on link "Jasmina Pidro" at bounding box center [639, 110] width 47 height 7
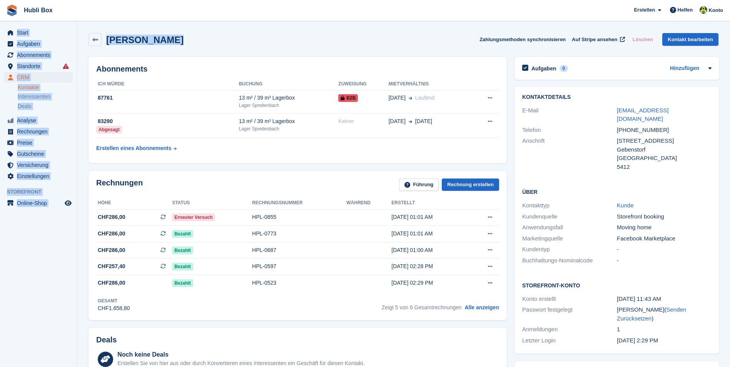
drag, startPoint x: 186, startPoint y: 46, endPoint x: 5, endPoint y: 15, distance: 183.9
click at [221, 30] on div "Jasmina Pidro Zahlungsmethoden synchronisieren Auf Stripe ansehen Löschen Konta…" at bounding box center [403, 41] width 637 height 24
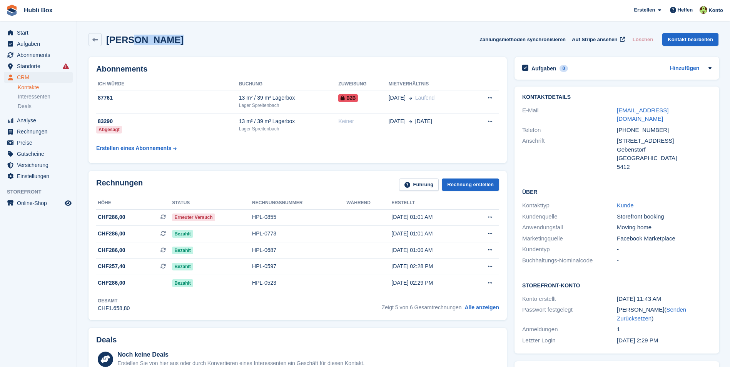
drag, startPoint x: 172, startPoint y: 41, endPoint x: 129, endPoint y: 43, distance: 42.7
click at [129, 43] on div "Jasmina Pidro Zahlungsmethoden synchronisieren Auf Stripe ansehen Löschen Konta…" at bounding box center [403, 39] width 630 height 13
click at [129, 43] on h2 "Jasmina Pidro" at bounding box center [144, 40] width 77 height 10
click at [143, 41] on h2 "Jasmina Pidro" at bounding box center [144, 40] width 77 height 10
click at [143, 41] on h2 "[PERSON_NAME]" at bounding box center [144, 40] width 77 height 10
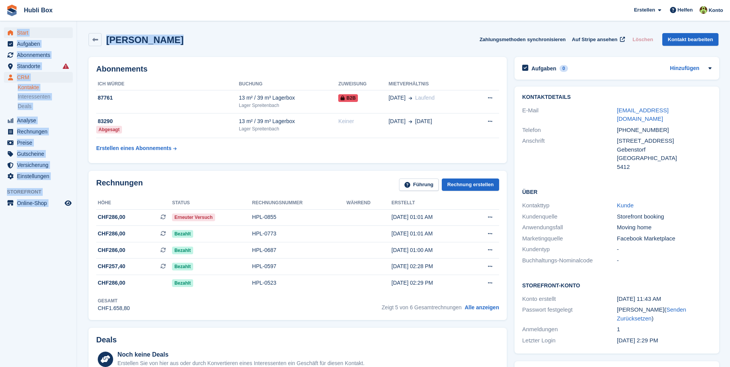
drag, startPoint x: 177, startPoint y: 35, endPoint x: 5, endPoint y: 37, distance: 172.0
click at [231, 40] on div "Jasmina Pidro Zahlungsmethoden synchronisieren Auf Stripe ansehen Löschen Konta…" at bounding box center [403, 39] width 630 height 13
drag, startPoint x: 211, startPoint y: 42, endPoint x: 7, endPoint y: 19, distance: 205.5
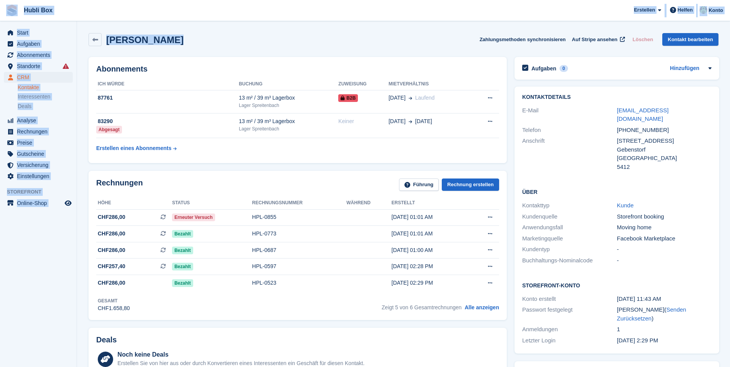
drag, startPoint x: 181, startPoint y: 40, endPoint x: 4, endPoint y: 15, distance: 179.1
click at [242, 45] on div "Jasmina Pidro Zahlungsmethoden synchronisieren Auf Stripe ansehen Löschen Konta…" at bounding box center [403, 39] width 630 height 13
drag, startPoint x: 180, startPoint y: 41, endPoint x: 0, endPoint y: 15, distance: 182.0
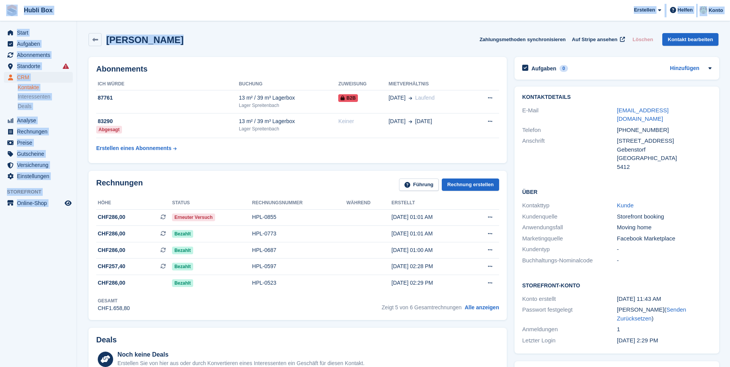
click at [209, 38] on div "Jasmina Pidro Zahlungsmethoden synchronisieren Auf Stripe ansehen Löschen Konta…" at bounding box center [403, 39] width 630 height 13
drag, startPoint x: 176, startPoint y: 45, endPoint x: 8, endPoint y: 14, distance: 170.5
click at [200, 39] on div "Jasmina Pidro Zahlungsmethoden synchronisieren Auf Stripe ansehen Löschen Konta…" at bounding box center [403, 39] width 630 height 13
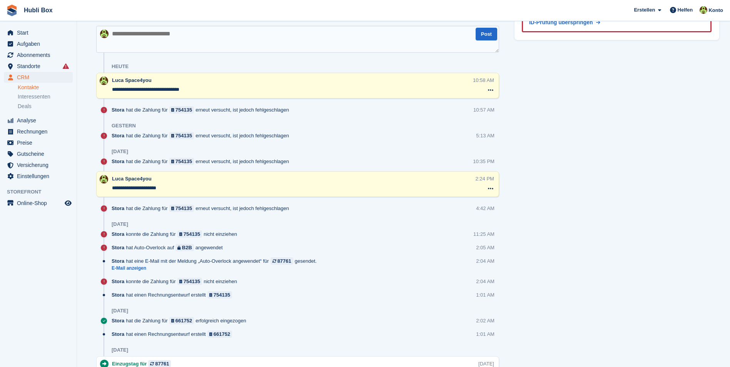
scroll to position [423, 0]
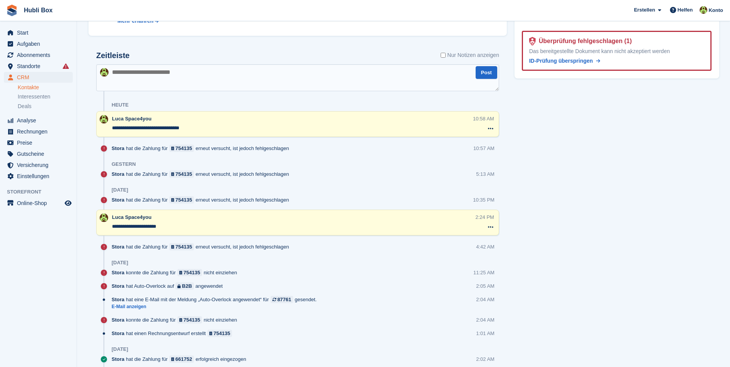
drag, startPoint x: 139, startPoint y: 188, endPoint x: 106, endPoint y: 189, distance: 33.1
click at [106, 189] on div "[DATE]" at bounding box center [297, 190] width 403 height 12
click at [78, 205] on section "Jasmina Pidro Zahlungsmethoden synchronisieren Auf Stripe ansehen Löschen Konta…" at bounding box center [403, 123] width 653 height 1093
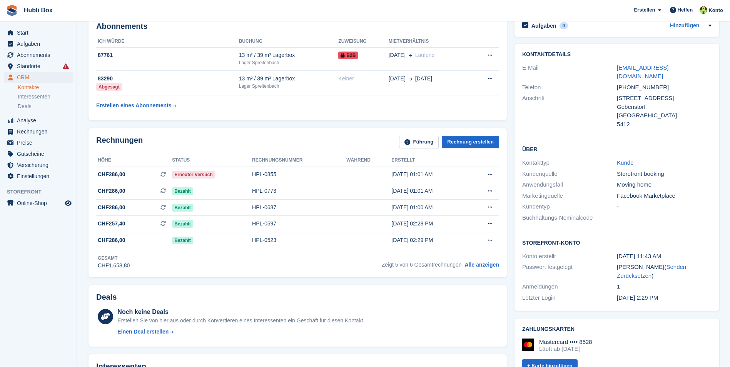
scroll to position [38, 0]
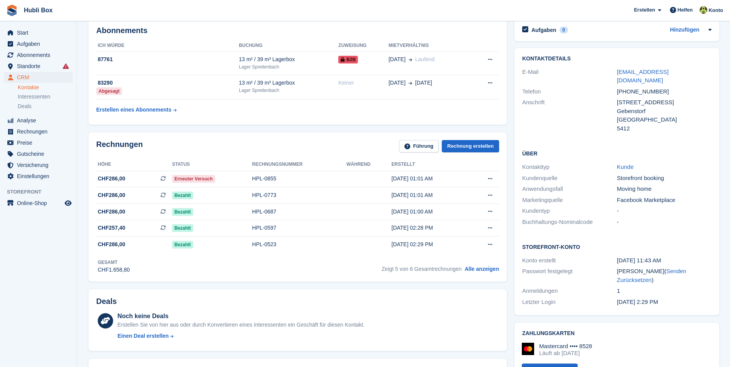
click at [37, 297] on aside "Start Aufgaben Abonnements Abonnements Abonnements Preiserhöhungen NEU Preiserh…" at bounding box center [38, 185] width 77 height 329
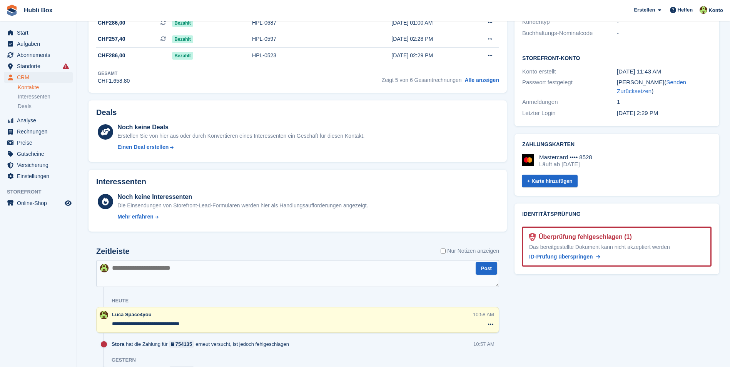
scroll to position [269, 0]
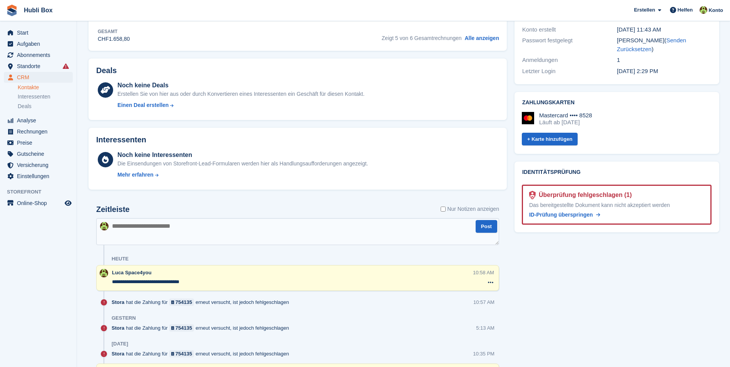
click at [187, 226] on textarea at bounding box center [297, 231] width 403 height 27
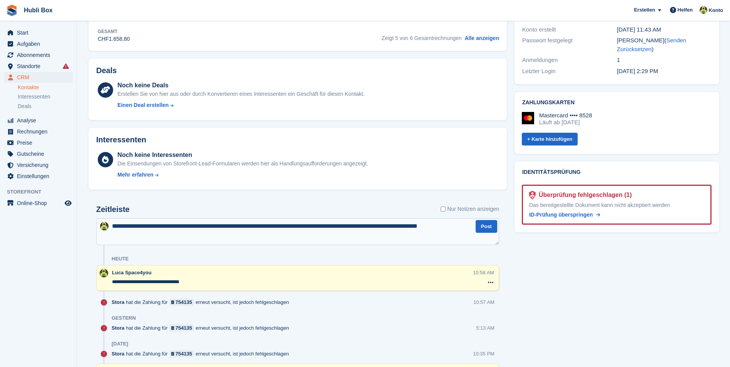
click at [364, 227] on textarea "**********" at bounding box center [297, 231] width 403 height 27
click at [158, 240] on textarea "**********" at bounding box center [297, 231] width 403 height 27
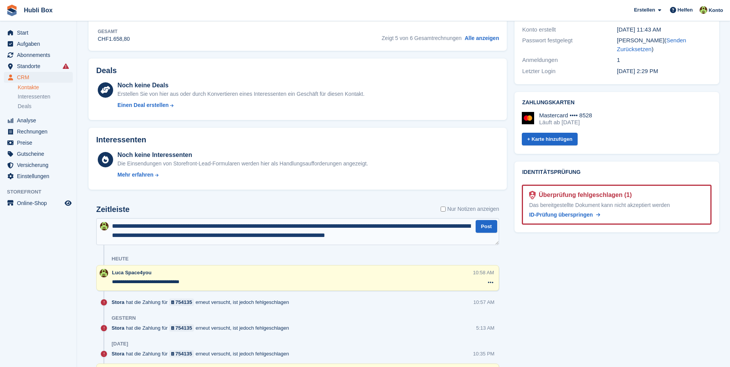
type textarea "**********"
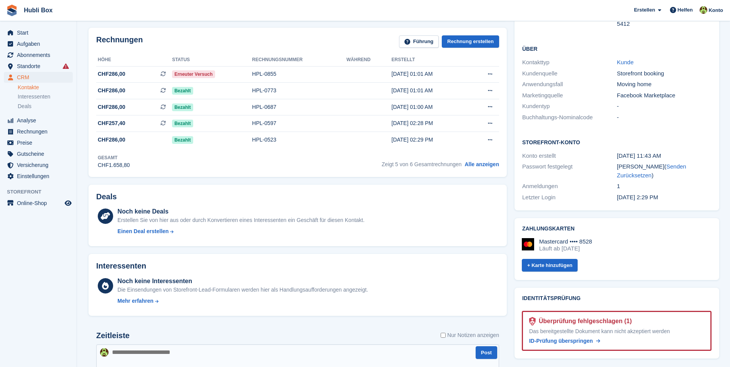
scroll to position [0, 0]
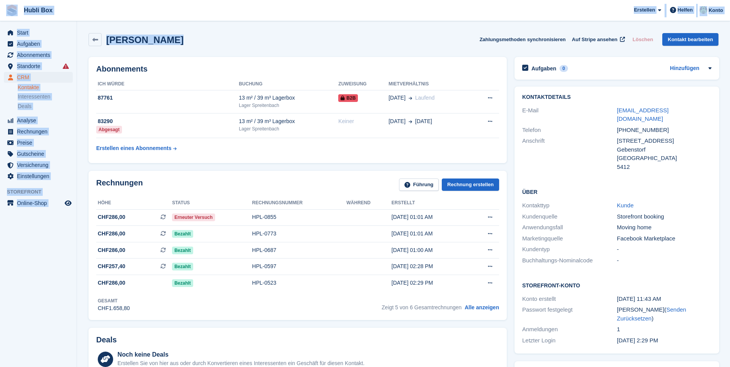
drag, startPoint x: 167, startPoint y: 40, endPoint x: 3, endPoint y: 15, distance: 165.8
click at [77, 15] on span "Hubli Box Erstellen Abonnement Rechnung Kontakt Deal Rabatt Seite Helfen Chat-S…" at bounding box center [365, 10] width 730 height 21
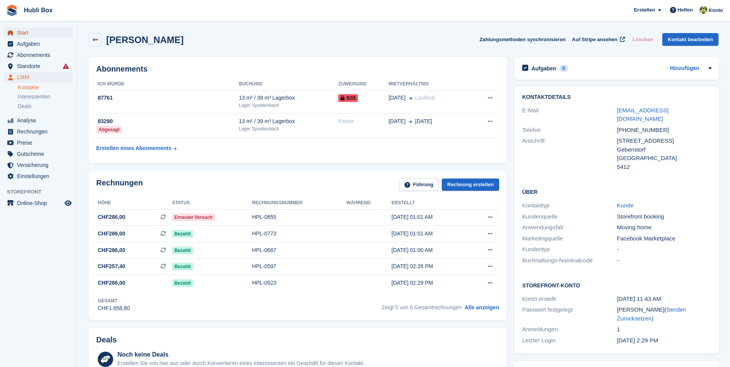
click at [35, 37] on span "Start" at bounding box center [40, 32] width 46 height 11
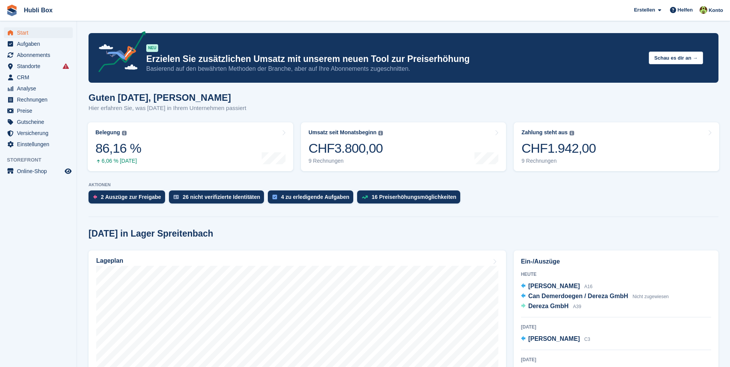
click at [581, 136] on div "Zahlung steht aus Der gesamte ausstehende Saldo aller offenen Rechnungen. CHF1.…" at bounding box center [558, 146] width 74 height 35
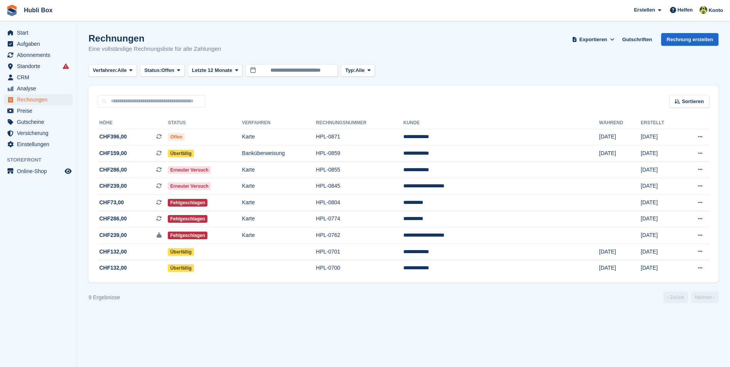
click at [359, 360] on section "Rechnungen Eine vollständige Rechnungsliste für alle Zahlungen Exportieren Expo…" at bounding box center [403, 183] width 653 height 367
click at [316, 157] on td "Banküberweisung" at bounding box center [279, 153] width 74 height 17
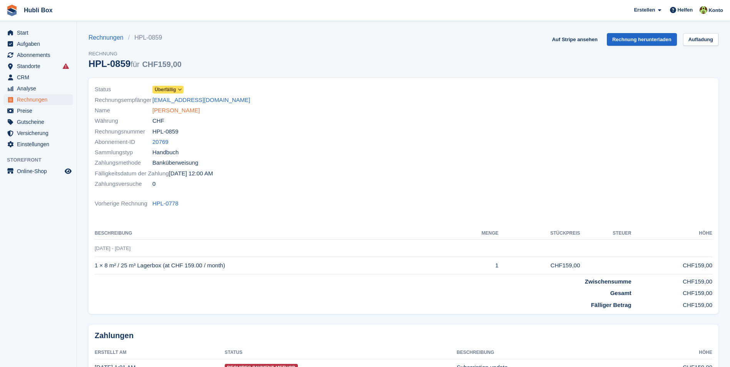
click at [182, 111] on link "[PERSON_NAME]" at bounding box center [175, 110] width 47 height 9
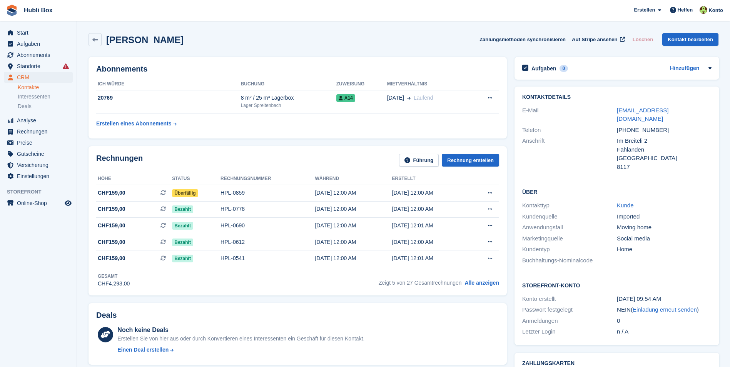
click at [27, 288] on aside "Start Aufgaben Abonnements Abonnements Abonnements Preiserhöhungen NEU Preiserh…" at bounding box center [38, 185] width 77 height 329
drag, startPoint x: 606, startPoint y: 112, endPoint x: 690, endPoint y: 107, distance: 84.0
click at [690, 107] on div "E-Mail ludmilabraga00@gmail.com" at bounding box center [616, 115] width 189 height 20
copy div "ludmilabraga00@gmail.com"
click at [30, 302] on aside "Start Aufgaben Abonnements Abonnements Abonnements Preiserhöhungen NEU Preiserh…" at bounding box center [38, 185] width 77 height 329
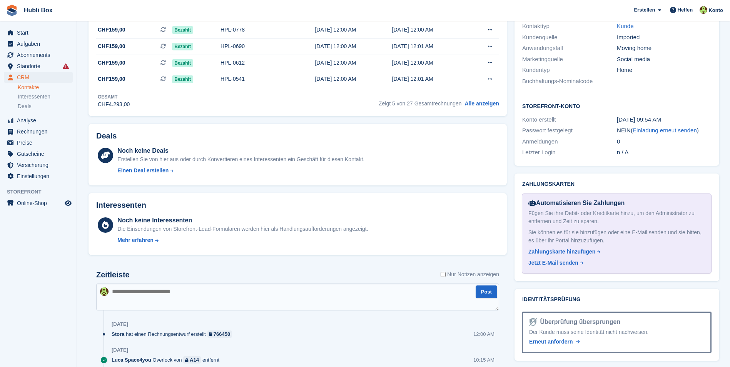
scroll to position [192, 0]
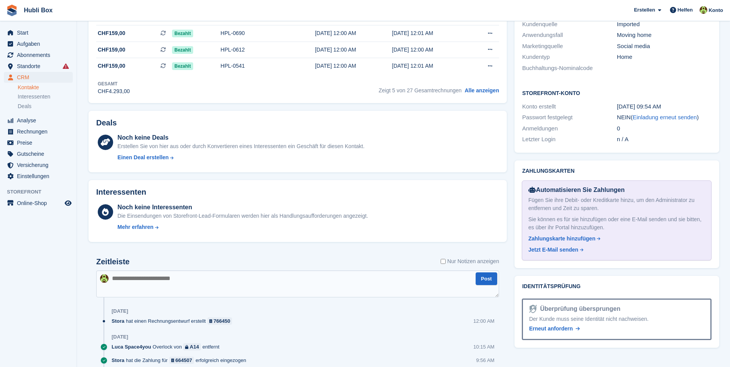
click at [168, 287] on textarea at bounding box center [297, 283] width 403 height 27
type textarea "**********"
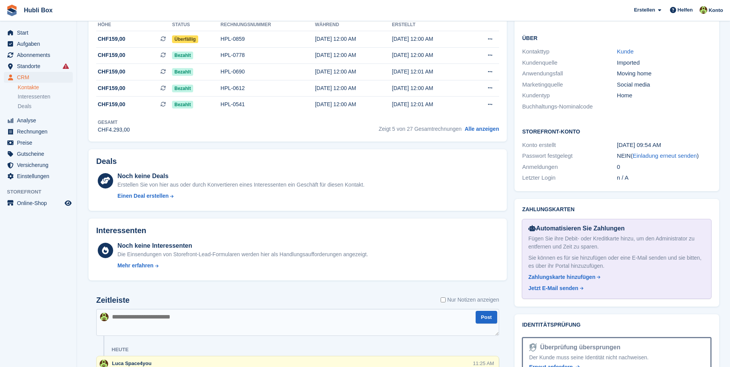
scroll to position [0, 0]
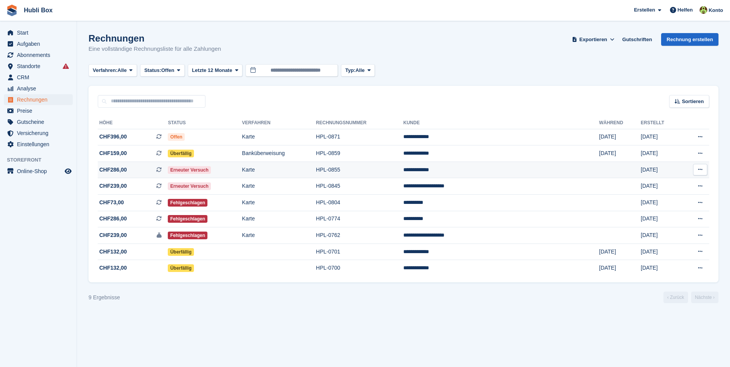
click at [403, 170] on td "HPL-0855" at bounding box center [359, 170] width 87 height 17
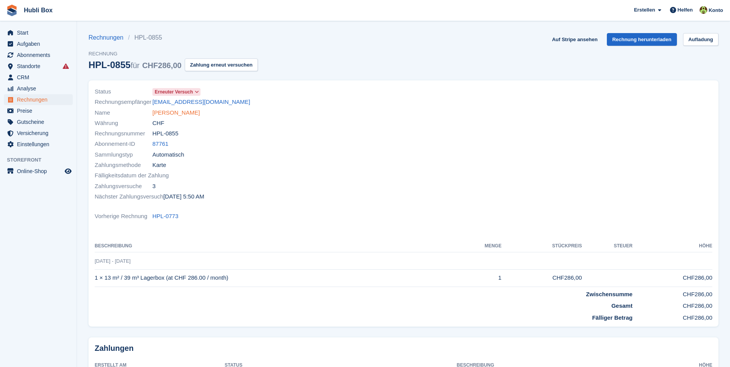
click at [172, 112] on link "[PERSON_NAME]" at bounding box center [175, 112] width 47 height 9
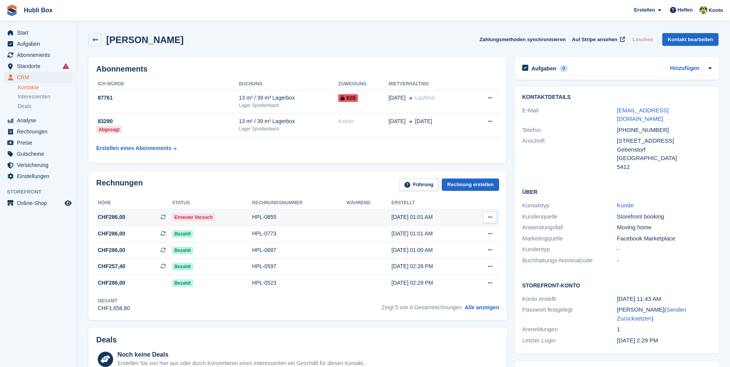
click at [124, 220] on span "CHF286,00 Dies ist eine wiederkehrende Abonnementrechnung." at bounding box center [134, 217] width 76 height 8
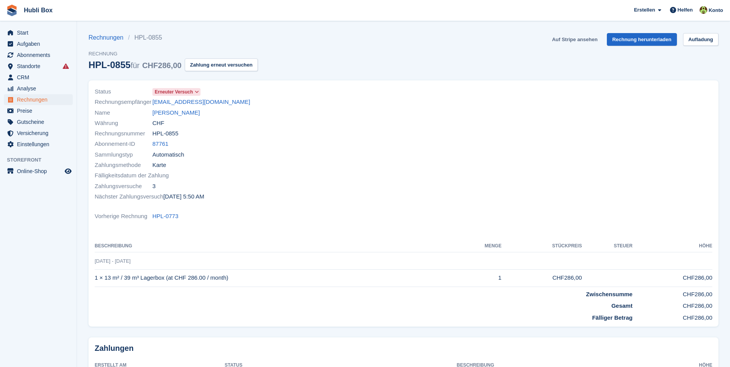
click at [569, 45] on link "Auf Stripe ansehen" at bounding box center [575, 39] width 52 height 13
click at [171, 113] on link "Jasmina Pidro" at bounding box center [175, 112] width 47 height 9
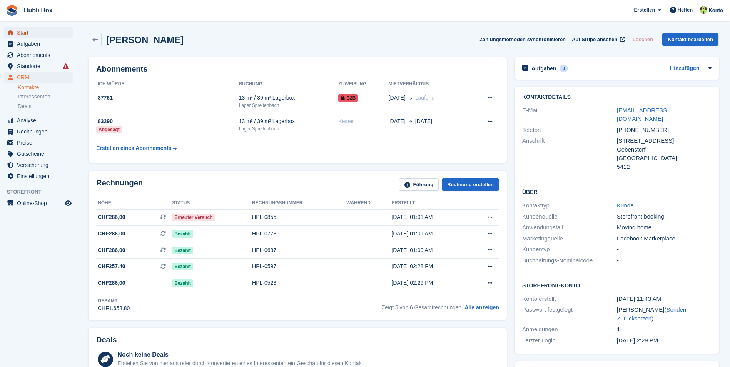
click at [60, 34] on span "Start" at bounding box center [40, 32] width 46 height 11
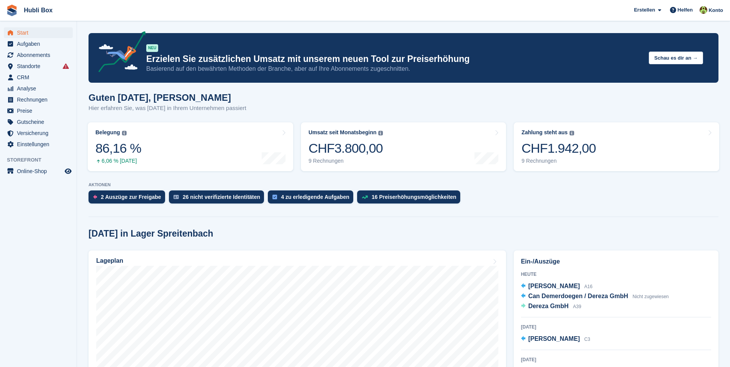
click at [633, 160] on link "Zahlung steht aus Der gesamte ausstehende Saldo aller offenen Rechnungen. CHF1.…" at bounding box center [616, 146] width 205 height 49
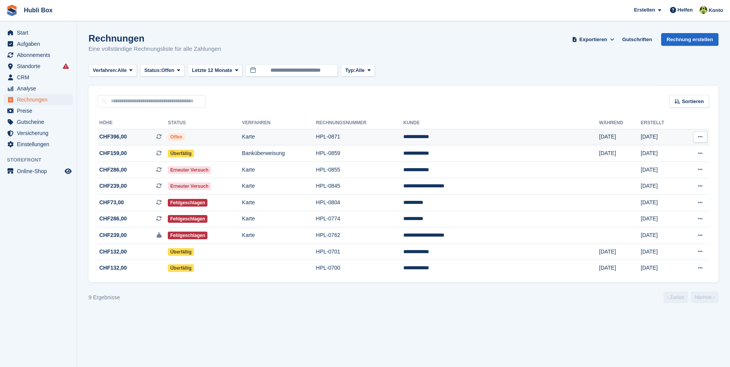
click at [184, 137] on span "Offen" at bounding box center [176, 137] width 17 height 8
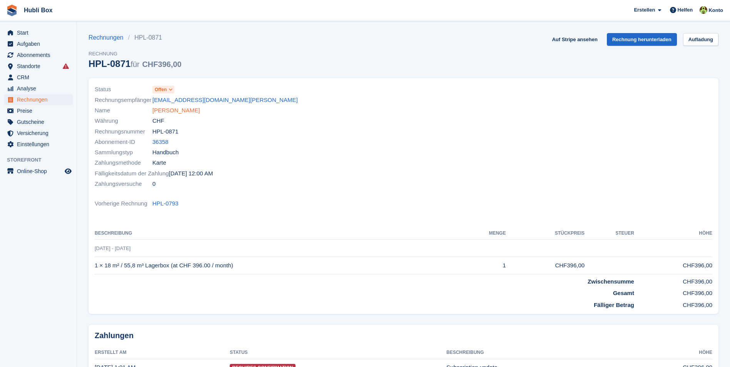
click at [172, 114] on link "Allan Steiner" at bounding box center [175, 110] width 47 height 9
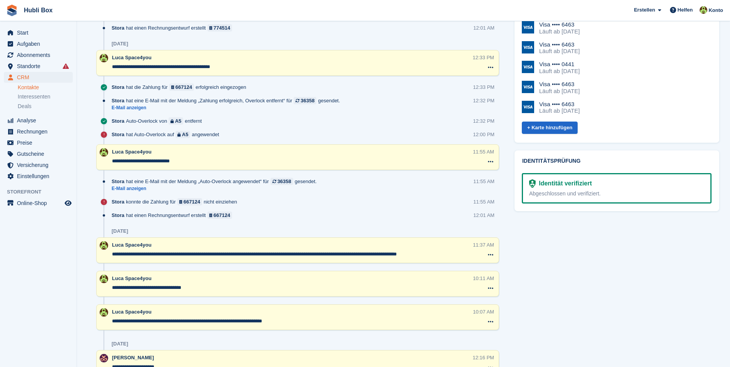
scroll to position [462, 0]
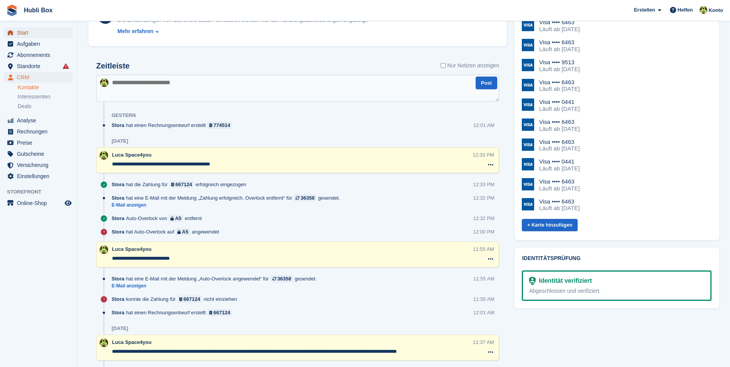
click at [44, 34] on span "Start" at bounding box center [40, 32] width 46 height 11
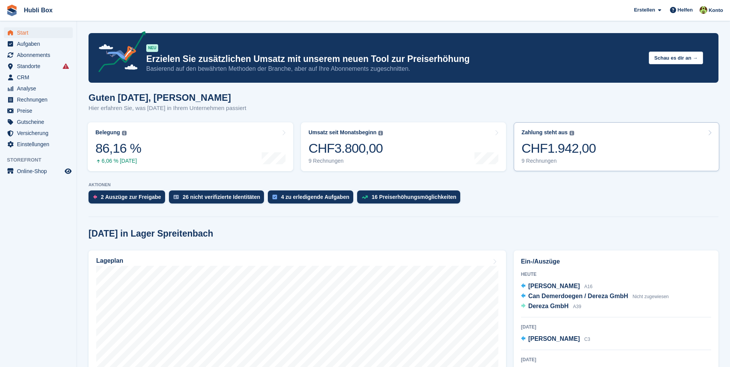
click at [601, 142] on link "Zahlung steht aus Der gesamte ausstehende Saldo aller offenen Rechnungen. CHF1.…" at bounding box center [616, 146] width 205 height 49
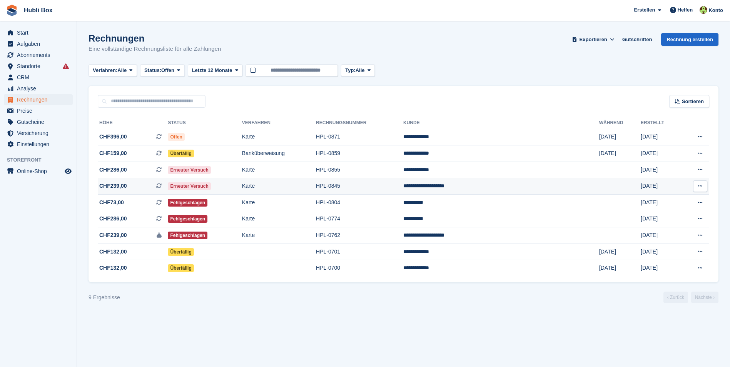
click at [289, 185] on td "Karte" at bounding box center [279, 186] width 74 height 17
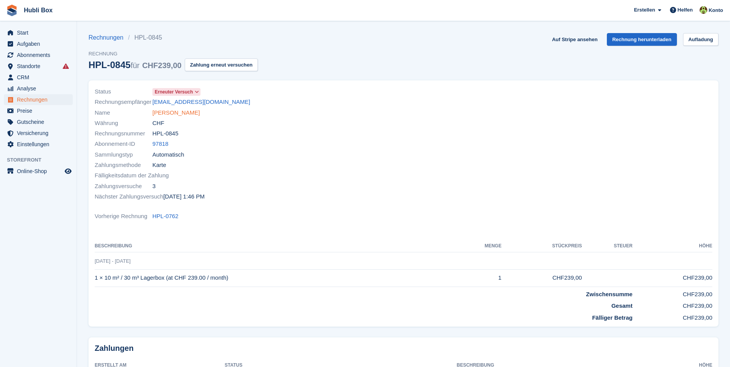
click at [199, 116] on link "Yolanda Suarez Garcia" at bounding box center [175, 112] width 47 height 9
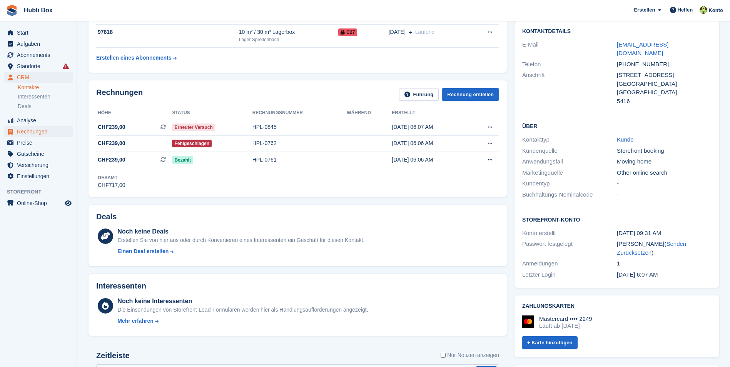
scroll to position [154, 0]
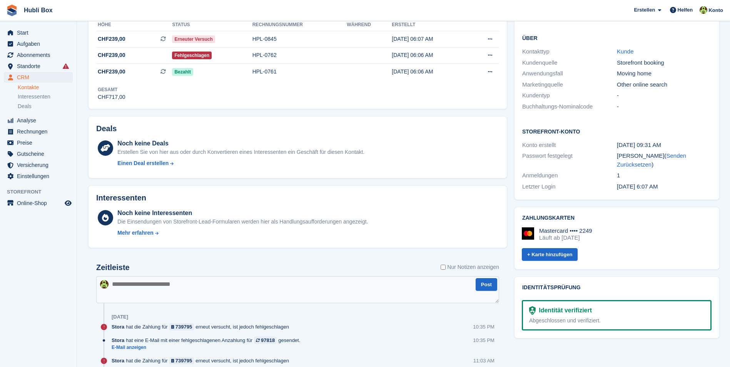
click at [155, 284] on textarea at bounding box center [297, 289] width 403 height 27
type textarea "**********"
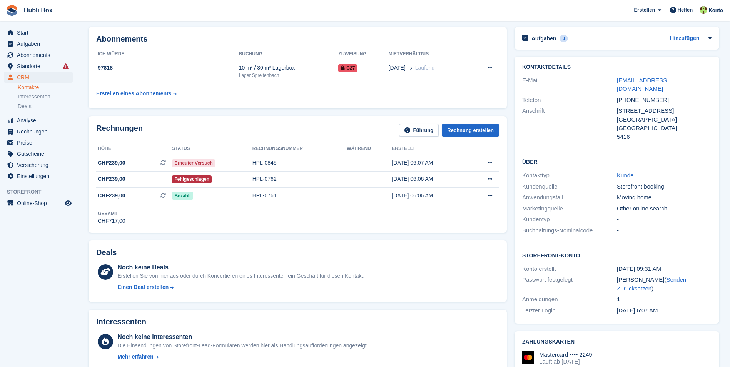
scroll to position [0, 0]
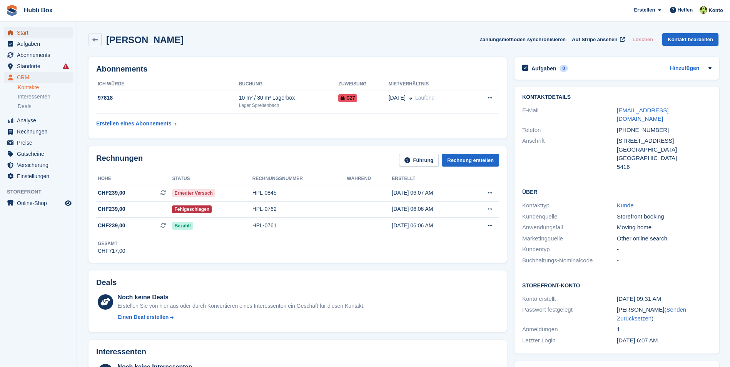
click at [38, 35] on span "Start" at bounding box center [40, 32] width 46 height 11
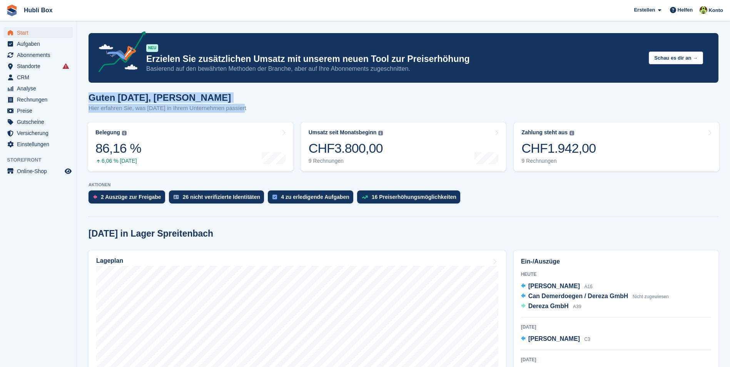
drag, startPoint x: 106, startPoint y: 98, endPoint x: 254, endPoint y: 110, distance: 148.6
click at [254, 110] on div "Guten Morgen, Luca Hier erfahren Sie, was heute in Ihrem Unternehmen passiert" at bounding box center [403, 107] width 630 height 30
drag, startPoint x: 254, startPoint y: 110, endPoint x: 83, endPoint y: 97, distance: 171.3
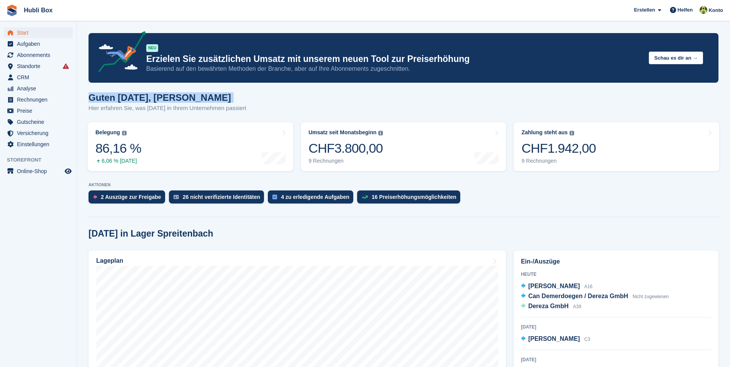
click at [256, 107] on div "Guten Morgen, Luca Hier erfahren Sie, was heute in Ihrem Unternehmen passiert" at bounding box center [403, 107] width 630 height 30
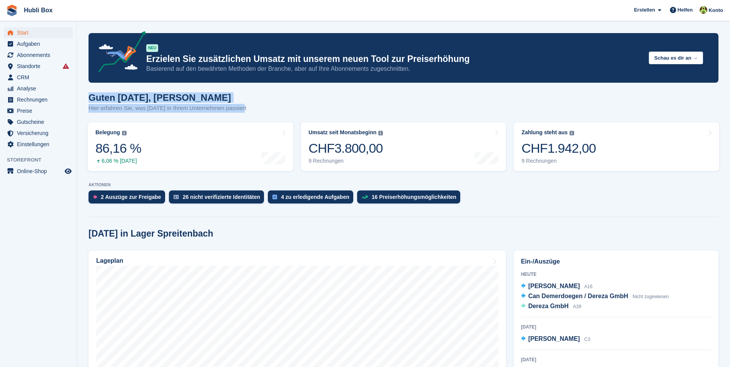
drag, startPoint x: 258, startPoint y: 108, endPoint x: 84, endPoint y: 98, distance: 174.2
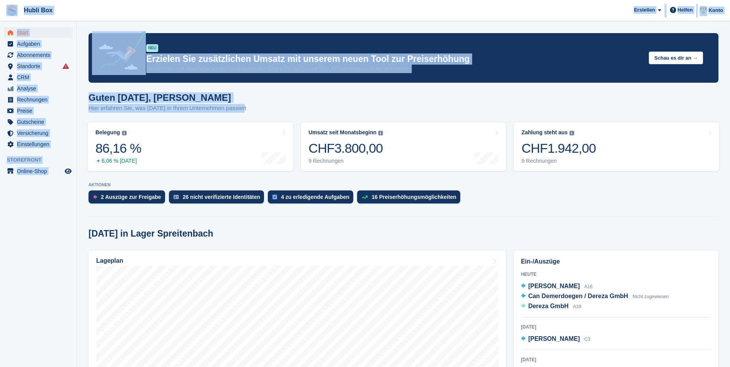
drag, startPoint x: 253, startPoint y: 109, endPoint x: 8, endPoint y: 4, distance: 266.1
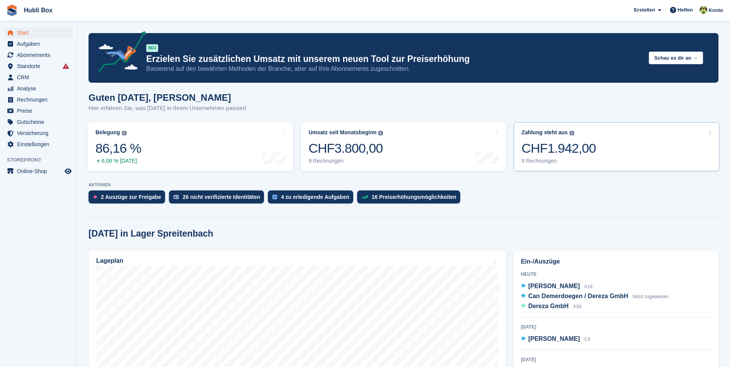
click at [631, 157] on link "Zahlung steht aus Der gesamte ausstehende Saldo aller offenen Rechnungen. CHF1.…" at bounding box center [616, 146] width 205 height 49
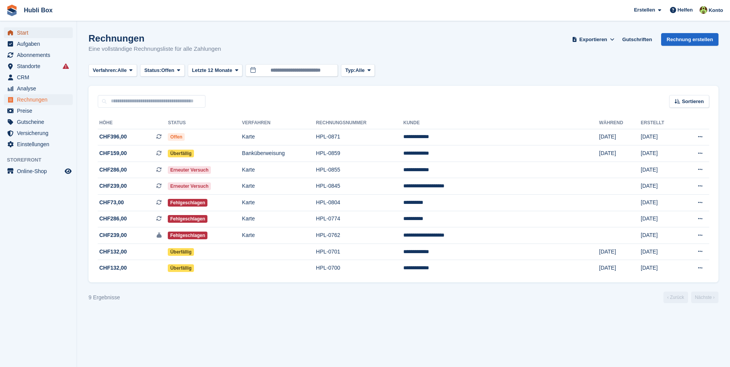
click at [33, 29] on span "Start" at bounding box center [40, 32] width 46 height 11
